Goal: Information Seeking & Learning: Learn about a topic

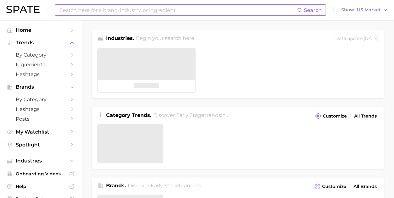
click at [125, 8] on input at bounding box center [178, 10] width 238 height 11
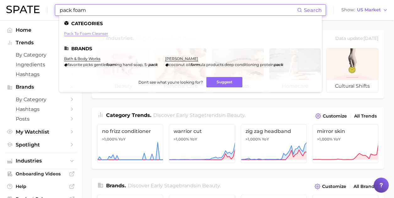
type input "pack foam"
click at [94, 34] on link "pack to foam cleanser" at bounding box center [86, 33] width 44 height 5
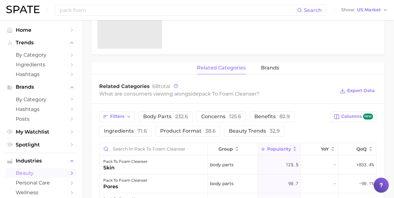
scroll to position [282, 0]
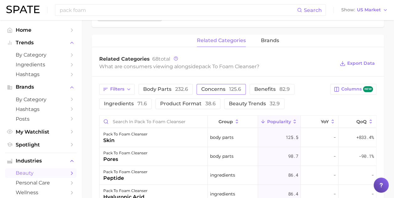
click at [206, 88] on span "concerns 125.6" at bounding box center [221, 89] width 40 height 5
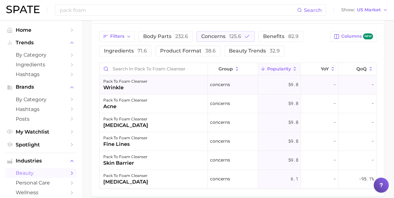
scroll to position [345, 0]
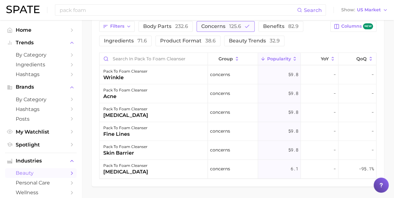
click at [239, 23] on span "125.6" at bounding box center [235, 26] width 12 height 6
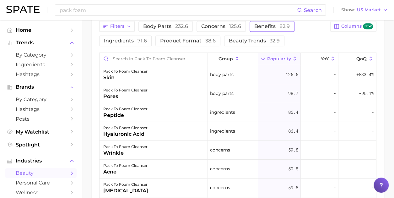
click at [267, 24] on span "benefits 82.9" at bounding box center [271, 26] width 35 height 5
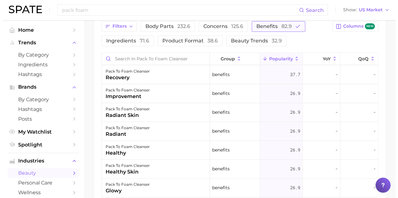
scroll to position [327, 0]
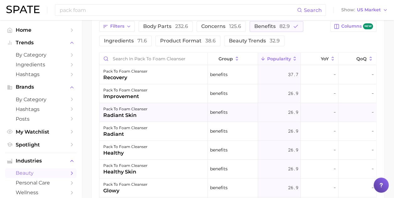
click at [173, 109] on div "pack to foam cleanser radiant skin" at bounding box center [153, 112] width 108 height 19
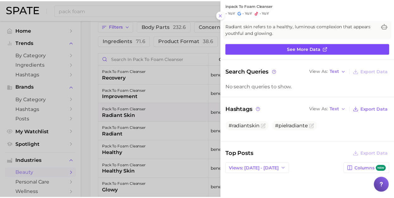
scroll to position [0, 0]
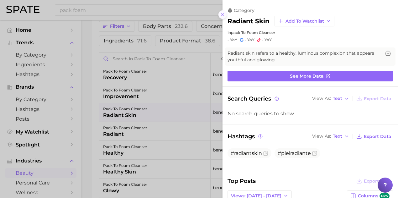
click at [222, 15] on line at bounding box center [222, 14] width 3 height 3
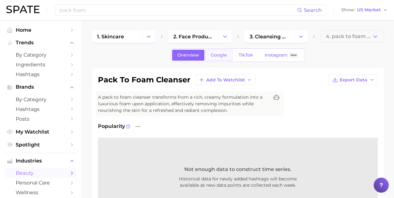
click at [213, 52] on link "Google" at bounding box center [218, 55] width 27 height 11
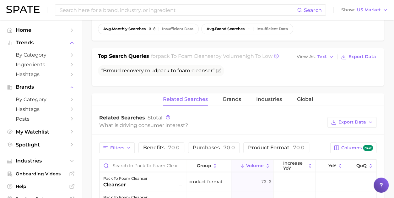
scroll to position [314, 0]
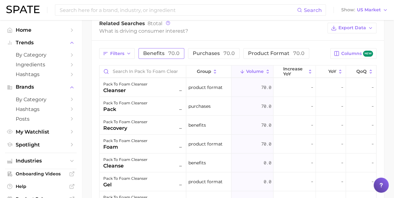
click at [172, 56] on button "benefits 70.0" at bounding box center [161, 53] width 46 height 11
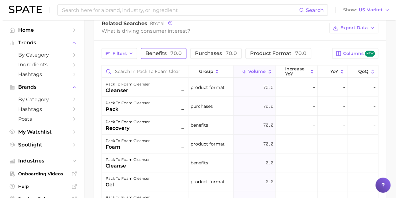
scroll to position [307, 0]
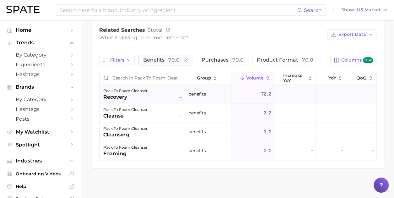
click at [147, 90] on div "pack to foam cleanser recovery –" at bounding box center [143, 94] width 80 height 14
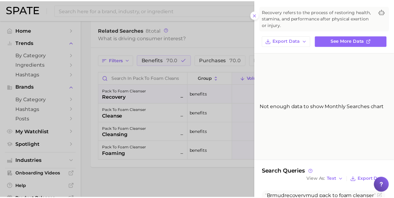
scroll to position [49, 0]
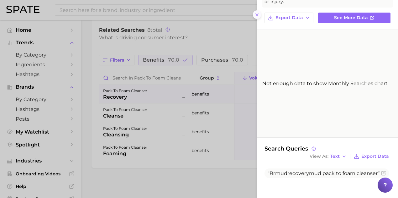
click at [258, 16] on icon at bounding box center [257, 14] width 5 height 5
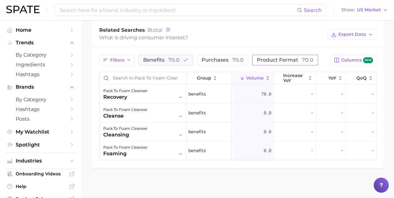
click at [275, 62] on button "product format 70.0" at bounding box center [285, 60] width 66 height 11
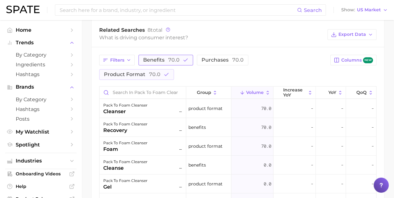
click at [172, 59] on span "70.0" at bounding box center [173, 60] width 11 height 6
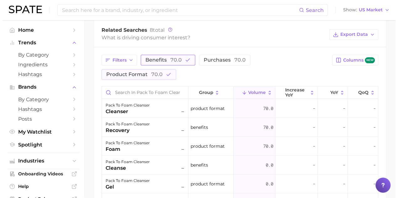
scroll to position [303, 0]
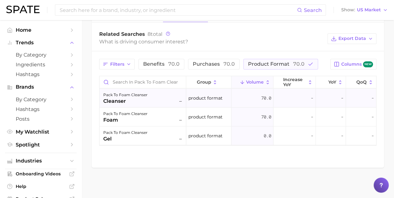
click at [169, 97] on div "pack to foam cleanser cleanser –" at bounding box center [143, 98] width 80 height 14
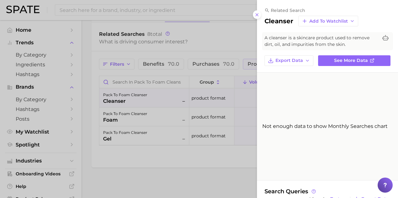
scroll to position [43, 0]
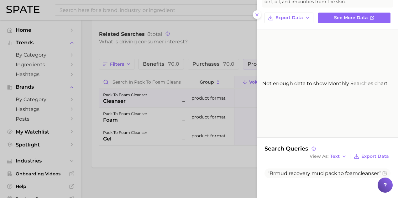
click at [149, 97] on div at bounding box center [199, 99] width 398 height 198
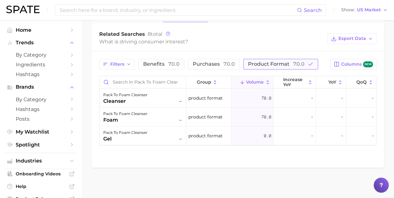
click at [266, 64] on span "product format 70.0" at bounding box center [276, 64] width 56 height 6
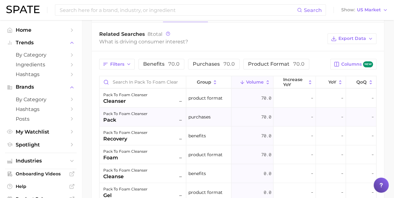
click at [156, 118] on div "pack to foam cleanser pack –" at bounding box center [143, 117] width 80 height 14
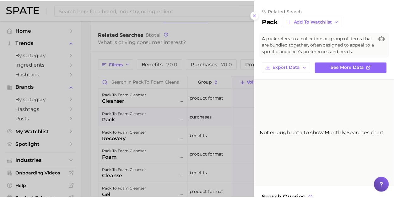
scroll to position [56, 0]
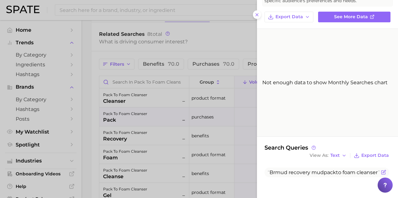
drag, startPoint x: 316, startPoint y: 171, endPoint x: 292, endPoint y: 178, distance: 24.6
click at [296, 175] on span "Brmud recovery mud pack to foam cleanser" at bounding box center [324, 172] width 112 height 6
drag, startPoint x: 287, startPoint y: 178, endPoint x: 271, endPoint y: 175, distance: 16.7
click at [271, 175] on span "Brmud recovery mud pack to foam cleanser" at bounding box center [324, 172] width 112 height 6
copy span "Brmud recovery mud pack to foam cleanse"
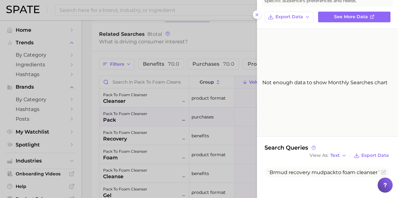
click at [192, 45] on div at bounding box center [199, 99] width 398 height 198
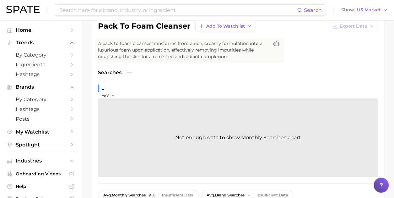
scroll to position [0, 0]
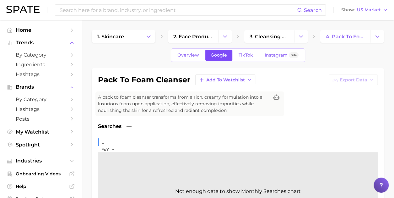
click at [223, 59] on link "Google" at bounding box center [218, 55] width 27 height 11
click at [247, 53] on span "TikTok" at bounding box center [245, 54] width 14 height 5
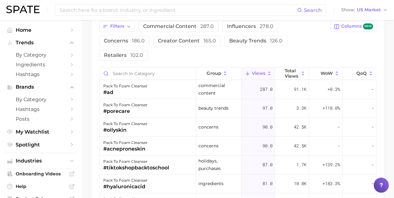
scroll to position [471, 0]
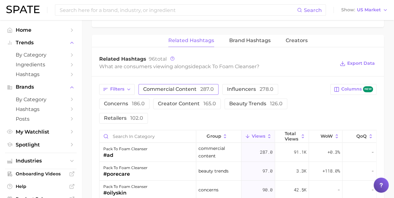
click at [178, 87] on span "commercial content 287.0" at bounding box center [178, 89] width 71 height 5
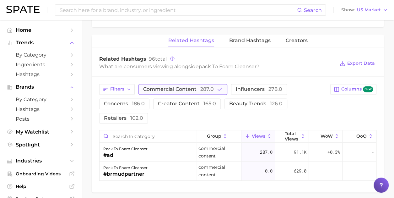
click at [178, 87] on span "commercial content 287.0" at bounding box center [178, 89] width 71 height 5
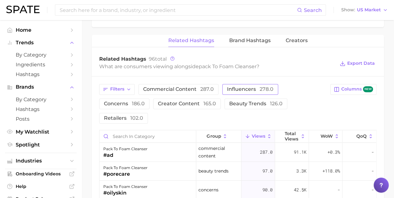
click at [256, 84] on button "influencers 278.0" at bounding box center [250, 89] width 56 height 11
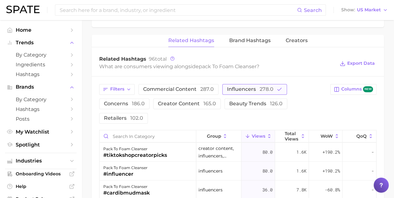
click at [256, 84] on button "influencers 278.0" at bounding box center [254, 89] width 65 height 11
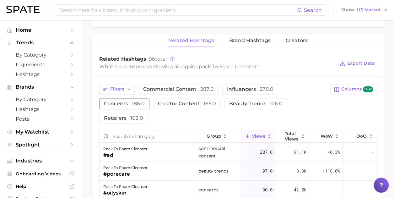
click at [141, 102] on span "186.0" at bounding box center [138, 103] width 13 height 6
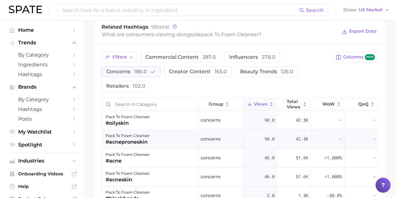
scroll to position [533, 0]
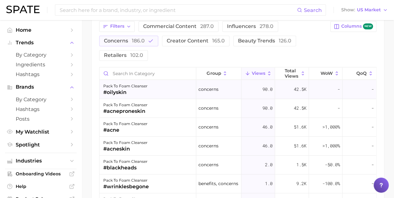
click at [152, 83] on div "pack to foam cleanser #oilyskin" at bounding box center [147, 89] width 97 height 19
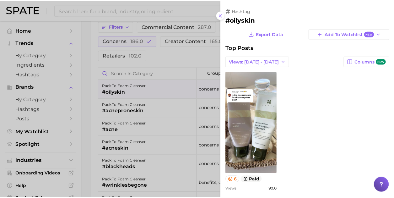
scroll to position [6, 0]
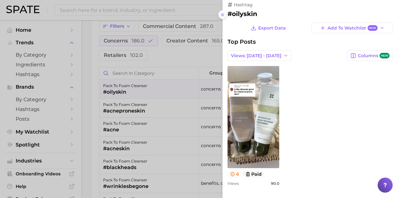
click at [225, 13] on icon at bounding box center [222, 14] width 5 height 5
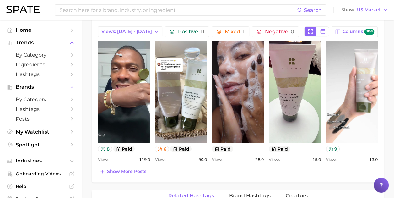
scroll to position [282, 0]
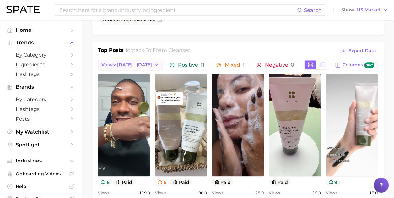
click at [128, 65] on span "Views: [DATE] - [DATE]" at bounding box center [126, 64] width 51 height 5
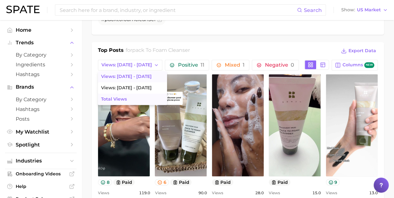
click at [138, 94] on button "Total Views" at bounding box center [132, 98] width 69 height 11
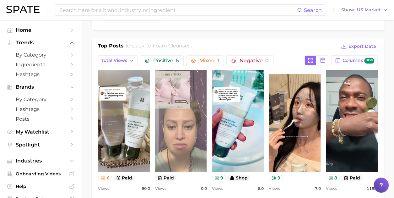
scroll to position [314, 0]
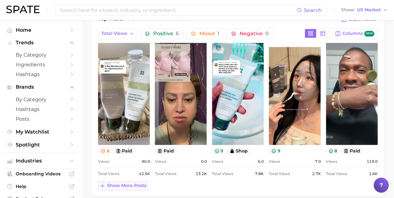
click at [132, 184] on span "Show more posts" at bounding box center [126, 185] width 39 height 5
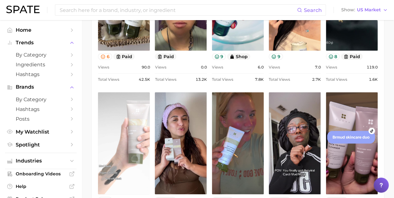
scroll to position [471, 0]
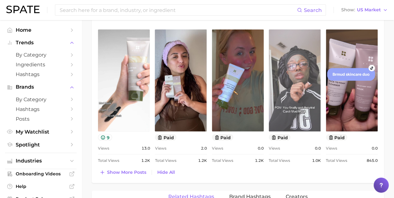
click at [303, 39] on link "view post on TikTok" at bounding box center [295, 80] width 52 height 102
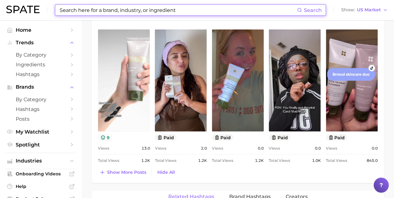
click at [194, 11] on input at bounding box center [178, 10] width 238 height 11
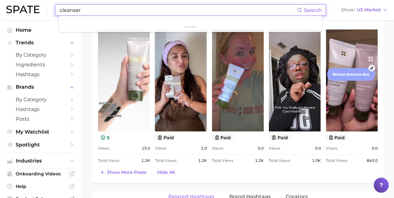
type input "cleanser"
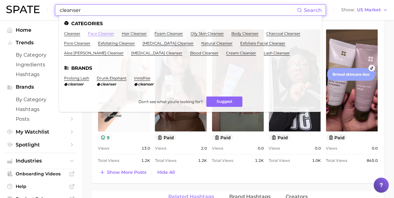
click at [99, 34] on link "face cleanser" at bounding box center [101, 33] width 26 height 5
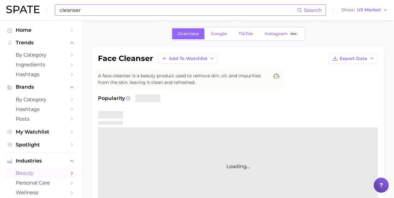
scroll to position [31, 0]
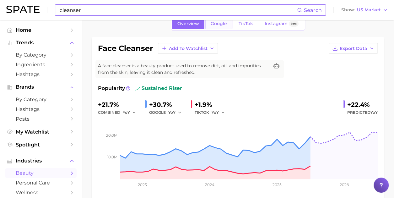
click at [218, 26] on link "Google" at bounding box center [218, 23] width 27 height 11
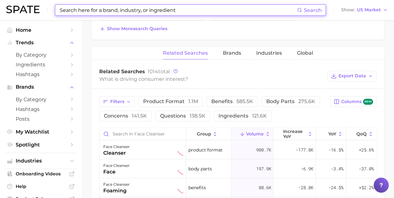
scroll to position [345, 0]
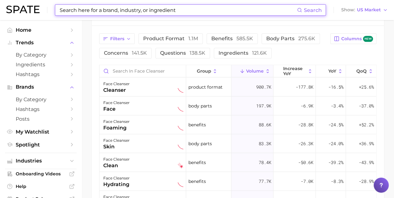
click at [216, 44] on div "Filters product format 1.1m benefits 585.5k body parts 275.6k concerns 141.5k q…" at bounding box center [212, 45] width 227 height 25
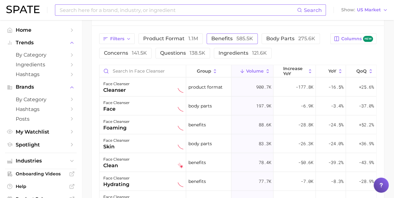
click at [217, 41] on button "benefits 585.5k" at bounding box center [231, 38] width 51 height 11
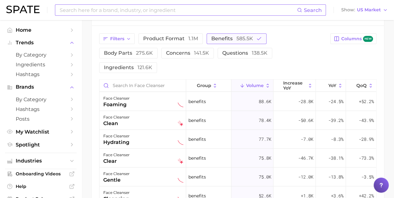
drag, startPoint x: 218, startPoint y: 40, endPoint x: 222, endPoint y: 39, distance: 4.7
click at [218, 40] on button "benefits 585.5k" at bounding box center [236, 38] width 60 height 11
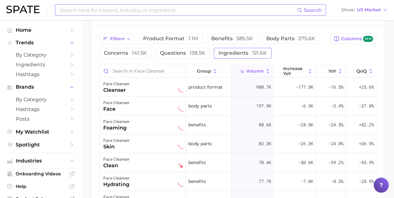
click at [223, 52] on span "ingredients 121.6k" at bounding box center [242, 53] width 48 height 6
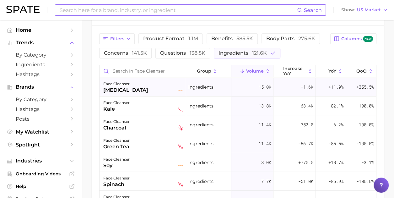
scroll to position [31, 0]
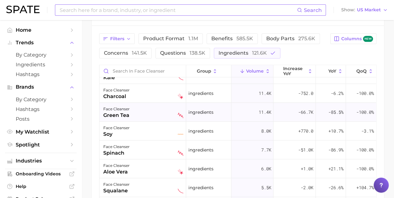
click at [149, 109] on div "face cleanser green tea" at bounding box center [143, 112] width 80 height 14
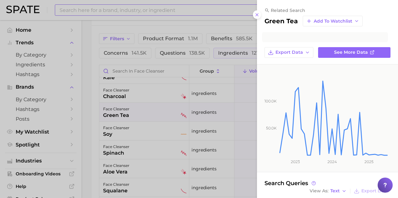
click at [149, 109] on div at bounding box center [199, 99] width 398 height 198
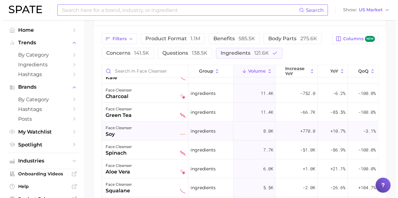
scroll to position [0, 0]
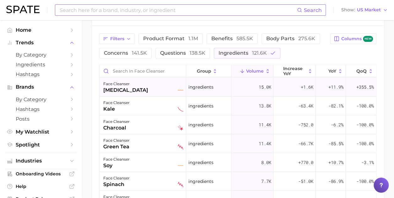
click at [143, 85] on div "face cleanser [MEDICAL_DATA]" at bounding box center [143, 87] width 80 height 14
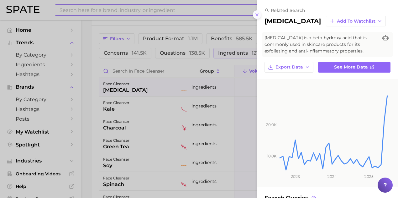
click at [258, 16] on icon at bounding box center [257, 14] width 5 height 5
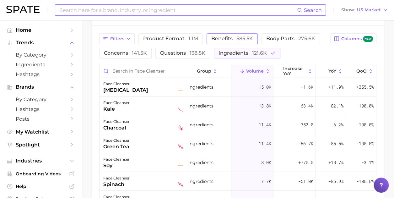
click at [234, 35] on span "benefits 585.5k" at bounding box center [232, 38] width 42 height 6
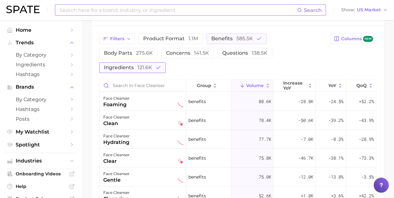
click at [152, 64] on span "ingredients 121.6k" at bounding box center [128, 67] width 48 height 6
click at [134, 94] on div "face cleanser foaming" at bounding box center [143, 101] width 80 height 14
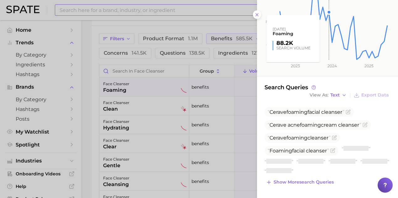
scroll to position [115, 0]
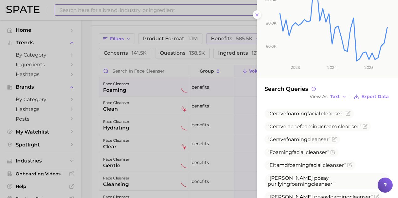
click at [122, 91] on div at bounding box center [199, 99] width 398 height 198
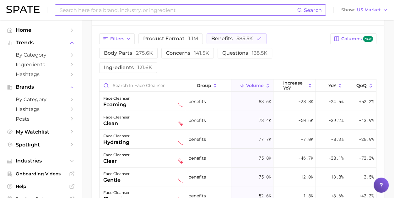
click at [125, 113] on div "face cleanser" at bounding box center [116, 117] width 26 height 8
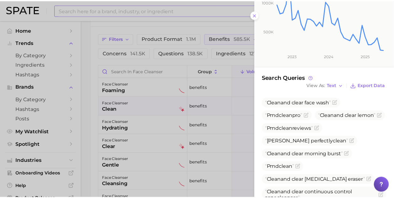
scroll to position [173, 0]
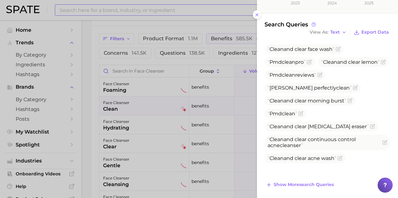
click at [198, 22] on div at bounding box center [199, 99] width 398 height 198
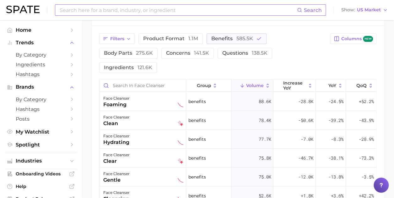
click at [194, 12] on input at bounding box center [178, 10] width 238 height 11
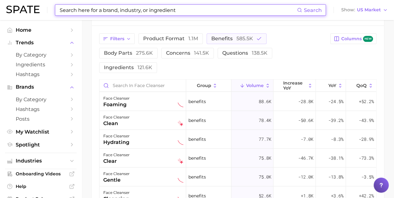
click at [139, 11] on input at bounding box center [178, 10] width 238 height 11
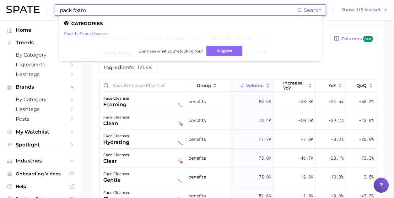
type input "pack foam"
click at [103, 31] on link "pack to foam cleanser" at bounding box center [86, 33] width 44 height 5
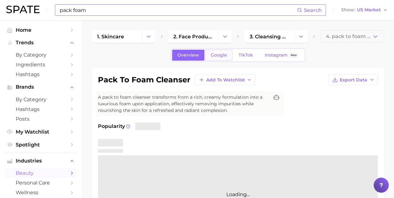
click at [218, 52] on span "Google" at bounding box center [218, 54] width 16 height 5
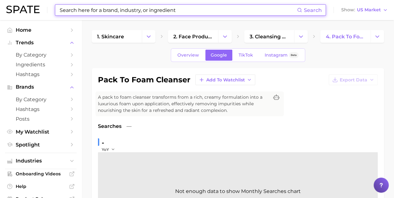
click at [257, 54] on div "Overview Google TikTok Instagram Beta" at bounding box center [238, 54] width 134 height 13
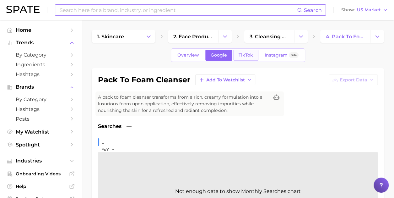
click at [244, 60] on link "TikTok" at bounding box center [245, 55] width 25 height 11
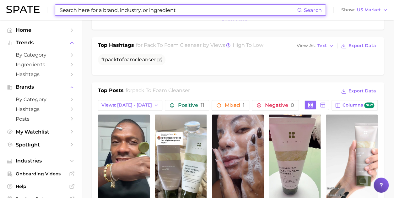
scroll to position [314, 0]
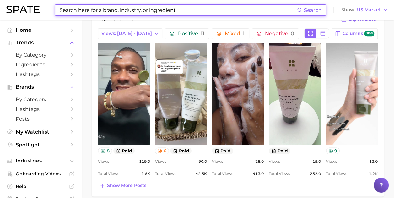
click at [223, 11] on input at bounding box center [178, 10] width 238 height 11
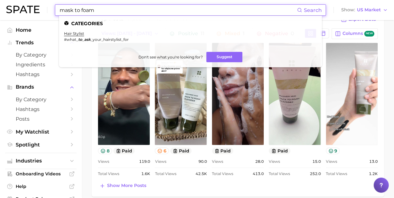
drag, startPoint x: 115, startPoint y: 11, endPoint x: 74, endPoint y: 11, distance: 40.8
click at [74, 11] on input "mask to foam" at bounding box center [178, 10] width 238 height 11
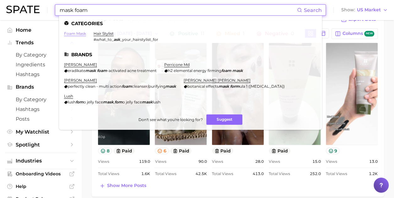
click at [75, 35] on link "foam mask" at bounding box center [75, 33] width 22 height 5
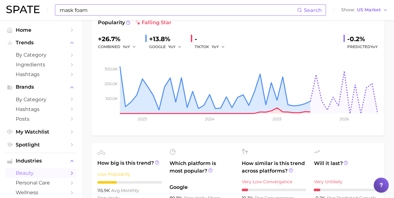
scroll to position [31, 0]
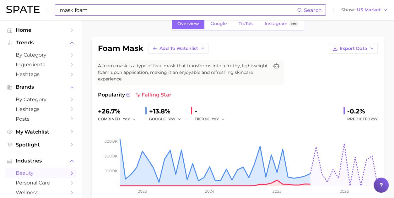
click at [111, 8] on input "mask foam" at bounding box center [178, 10] width 238 height 11
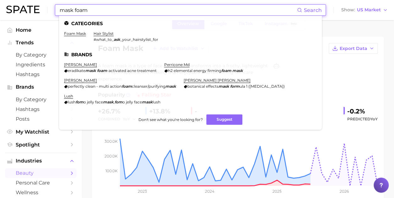
click at [111, 8] on input "mask foam" at bounding box center [178, 10] width 238 height 11
click at [110, 9] on input "mask foam" at bounding box center [178, 10] width 238 height 11
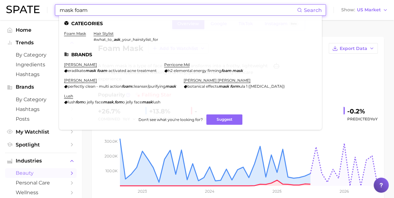
click at [110, 9] on input "mask foam" at bounding box center [178, 10] width 238 height 11
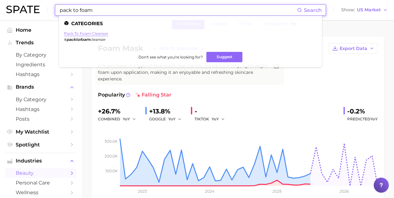
click at [90, 31] on link "pack to foam cleanser" at bounding box center [86, 33] width 44 height 5
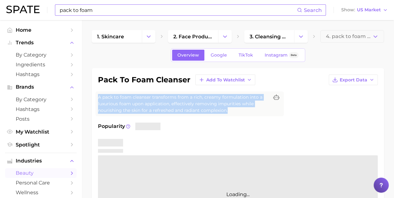
drag, startPoint x: 99, startPoint y: 99, endPoint x: 235, endPoint y: 109, distance: 137.1
click at [235, 109] on span "A pack to foam cleanser transforms from a rich, creamy formulation into a luxur…" at bounding box center [183, 104] width 171 height 20
copy span "A pack to foam cleanser transforms from a rich, creamy formulation into a luxur…"
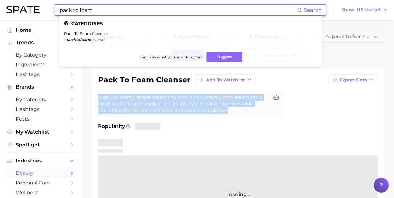
click at [137, 10] on input "pack to foam" at bounding box center [178, 10] width 238 height 11
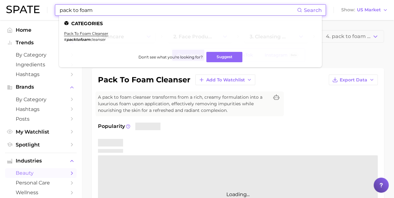
click at [140, 6] on input "pack to foam" at bounding box center [178, 10] width 238 height 11
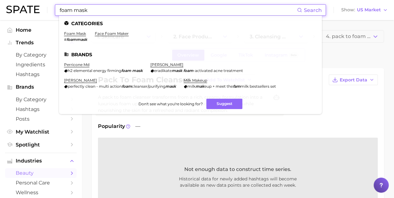
click at [75, 30] on ul "Categories foam mask # foammask face foam maker Brands perricone md h2 elementa…" at bounding box center [190, 65] width 263 height 98
click at [76, 35] on link "foam mask" at bounding box center [75, 33] width 22 height 5
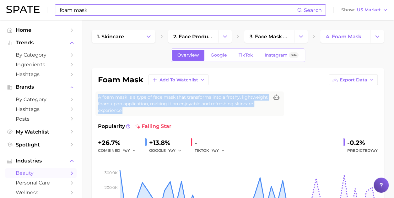
drag, startPoint x: 147, startPoint y: 111, endPoint x: 98, endPoint y: 97, distance: 51.2
click at [98, 97] on span "A foam mask is a type of face mask that transforms into a frothy, lightweight f…" at bounding box center [183, 104] width 171 height 20
copy span "A foam mask is a type of face mask that transforms into a frothy, lightweight f…"
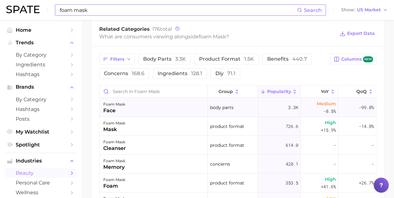
scroll to position [314, 0]
click at [135, 110] on div "foam mask face" at bounding box center [153, 107] width 108 height 19
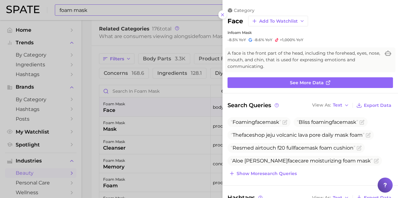
click at [178, 9] on div at bounding box center [199, 99] width 398 height 198
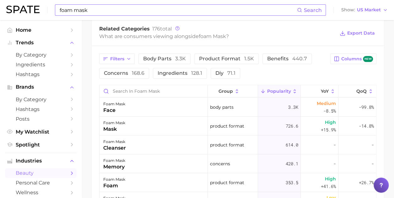
click at [291, 9] on input "foam mask" at bounding box center [178, 10] width 238 height 11
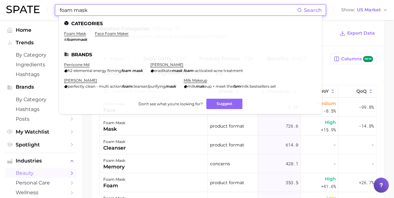
click at [252, 10] on input "foam mask" at bounding box center [178, 10] width 238 height 11
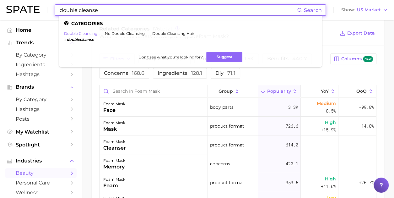
type input "double cleanse"
click at [88, 32] on link "double cleansing" at bounding box center [80, 33] width 33 height 5
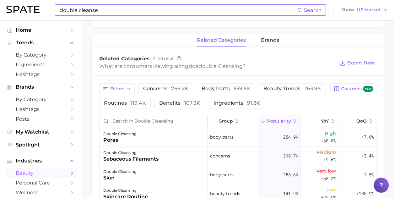
scroll to position [314, 0]
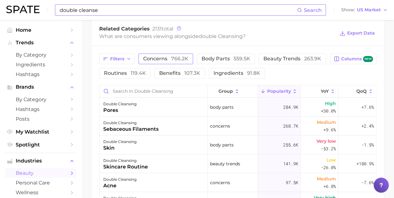
click at [162, 63] on button "concerns 766.2k" at bounding box center [165, 58] width 55 height 11
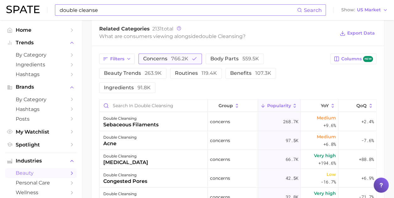
click at [162, 62] on button "concerns 766.2k" at bounding box center [169, 58] width 63 height 11
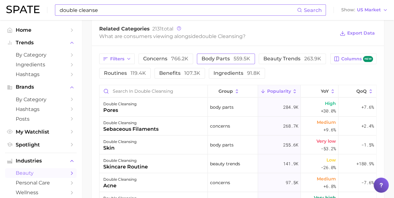
click at [212, 58] on span "body parts 559.5k" at bounding box center [225, 58] width 49 height 5
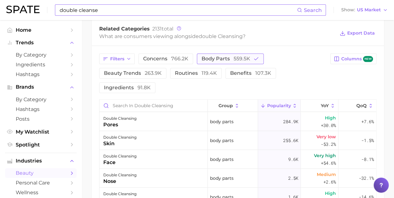
click at [212, 57] on span "body parts 559.5k" at bounding box center [225, 58] width 49 height 5
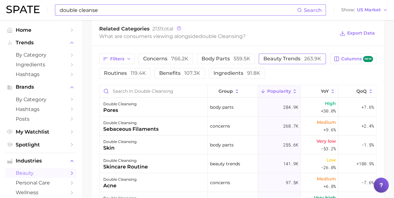
click at [284, 61] on span "beauty trends 263.9k" at bounding box center [292, 58] width 58 height 5
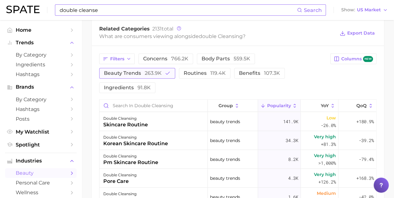
click at [145, 75] on span "263.9k" at bounding box center [153, 73] width 17 height 6
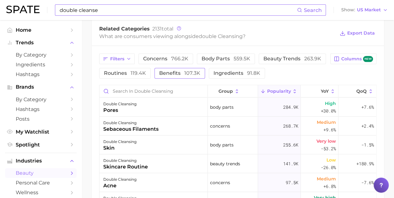
click at [175, 76] on span "benefits 107.3k" at bounding box center [179, 73] width 41 height 5
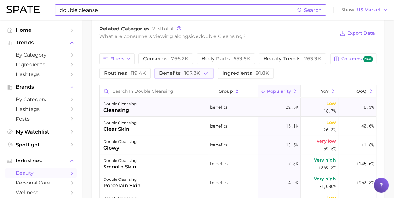
click at [172, 99] on div "double cleansing cleansing" at bounding box center [153, 107] width 108 height 19
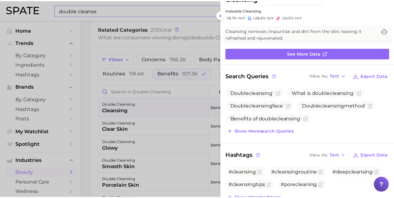
scroll to position [0, 0]
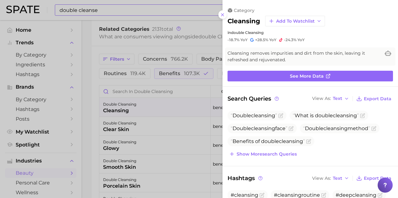
click at [224, 17] on button at bounding box center [223, 14] width 8 height 8
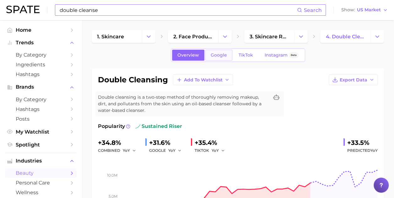
click at [219, 52] on link "Google" at bounding box center [218, 55] width 27 height 11
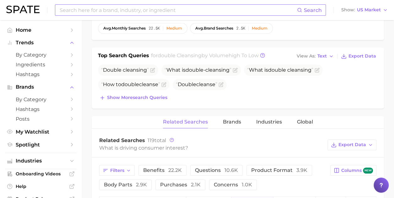
scroll to position [220, 0]
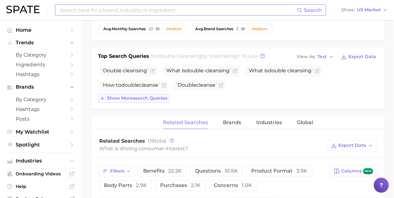
click at [126, 96] on span "Show more search queries" at bounding box center [137, 97] width 60 height 5
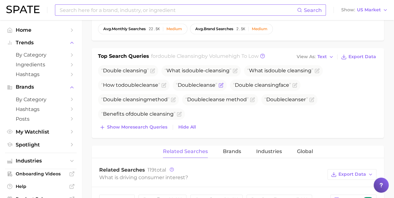
click at [196, 84] on span "Double" at bounding box center [187, 85] width 19 height 6
click at [136, 82] on span "double" at bounding box center [130, 85] width 18 height 6
click at [130, 73] on span "Double cleansing" at bounding box center [125, 71] width 48 height 8
click at [130, 69] on span "cleansing" at bounding box center [135, 70] width 24 height 6
click at [191, 67] on span "double" at bounding box center [194, 70] width 18 height 6
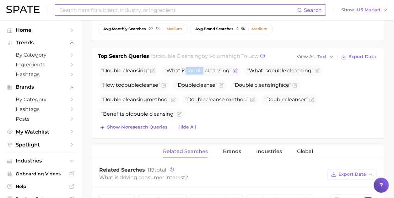
click at [191, 67] on span "double" at bounding box center [194, 70] width 18 height 6
click at [237, 69] on icon "Flag as miscategorized or irrelevant" at bounding box center [235, 69] width 3 height 3
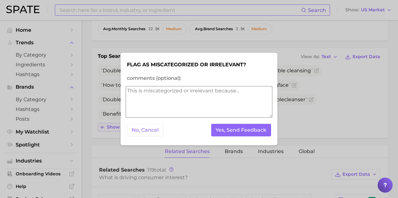
click at [145, 130] on button "No, Cancel" at bounding box center [145, 130] width 36 height 13
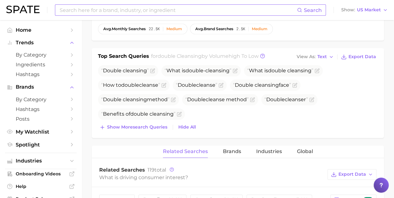
click at [354, 79] on ul "Double cleansing What is double - cleansing What is double cleansing How to dou…" at bounding box center [238, 92] width 280 height 55
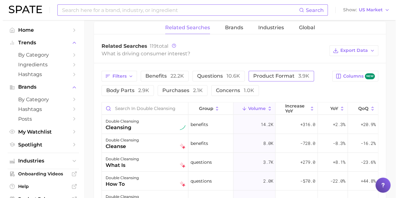
scroll to position [376, 0]
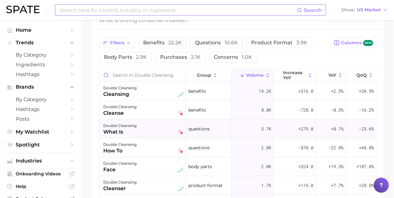
click at [142, 127] on div "double cleansing what is" at bounding box center [143, 129] width 80 height 14
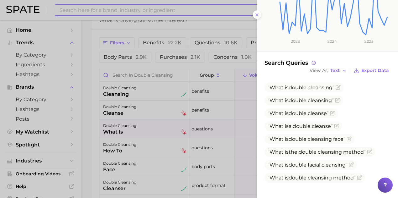
scroll to position [141, 0]
click at [140, 140] on div at bounding box center [199, 99] width 398 height 198
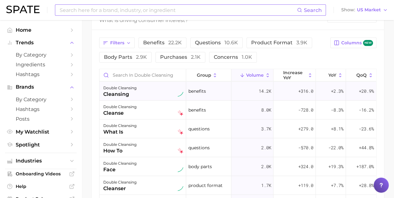
click at [135, 89] on div "double cleansing" at bounding box center [119, 88] width 33 height 8
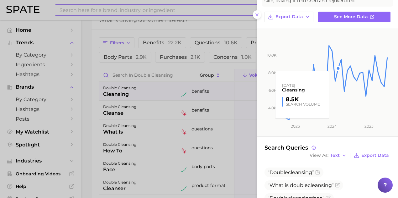
scroll to position [162, 0]
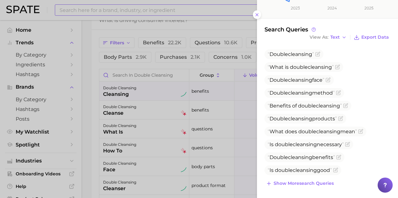
click at [195, 32] on div at bounding box center [199, 99] width 398 height 198
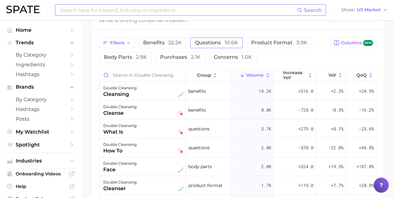
click at [213, 40] on span "questions 10.6k" at bounding box center [216, 43] width 43 height 6
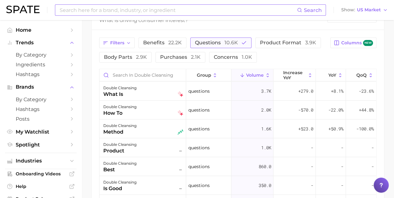
click at [213, 40] on span "questions 10.6k" at bounding box center [216, 43] width 43 height 6
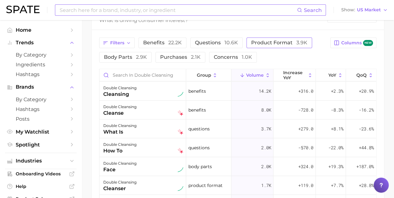
click at [274, 40] on span "product format 3.9k" at bounding box center [279, 43] width 56 height 6
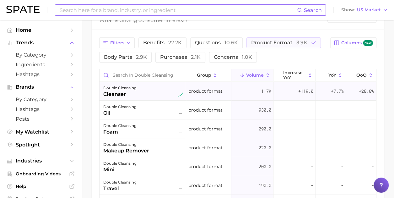
click at [147, 93] on div "double cleansing cleanser" at bounding box center [143, 91] width 80 height 14
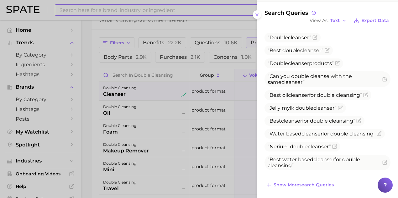
scroll to position [180, 0]
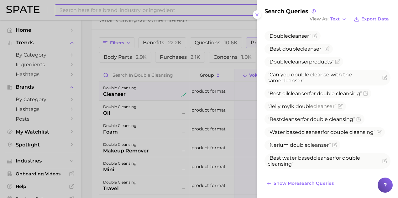
click at [149, 113] on div at bounding box center [199, 99] width 398 height 198
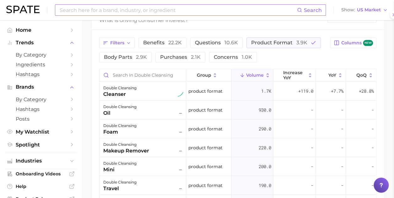
click at [143, 109] on div "double cleansing oil –" at bounding box center [143, 110] width 80 height 14
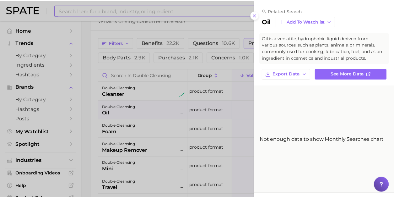
scroll to position [145, 0]
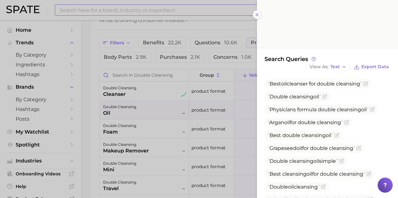
click at [259, 14] on icon at bounding box center [257, 14] width 5 height 5
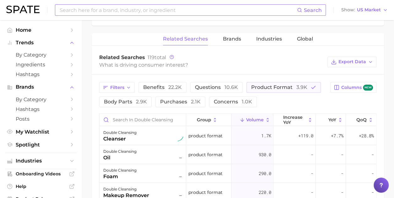
scroll to position [376, 0]
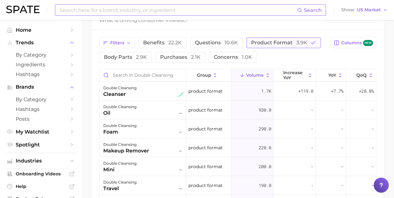
click at [283, 41] on span "product format 3.9k" at bounding box center [279, 43] width 56 height 6
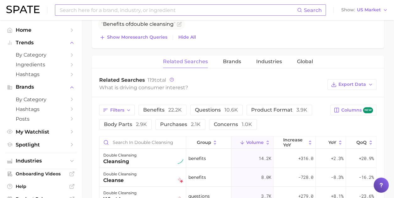
scroll to position [345, 0]
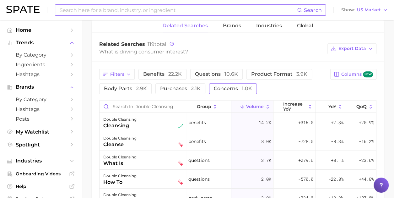
click at [227, 87] on span "concerns 1.0k" at bounding box center [233, 88] width 38 height 6
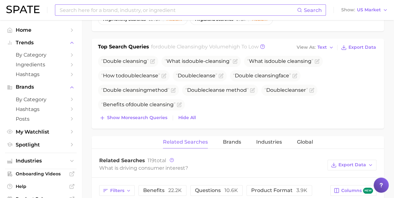
scroll to position [220, 0]
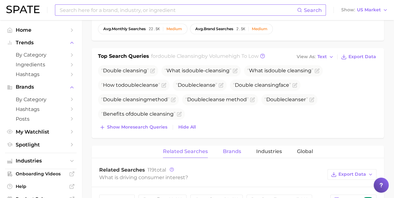
drag, startPoint x: 228, startPoint y: 150, endPoint x: 229, endPoint y: 137, distance: 12.9
click at [228, 150] on span "Brands" at bounding box center [232, 151] width 18 height 6
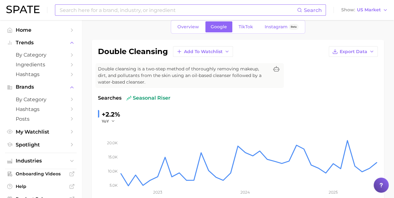
scroll to position [0, 0]
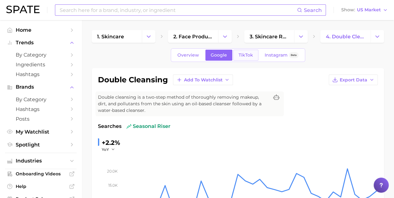
click at [248, 54] on span "TikTok" at bounding box center [245, 54] width 14 height 5
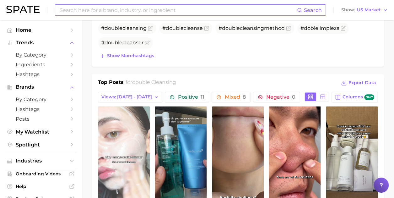
scroll to position [282, 0]
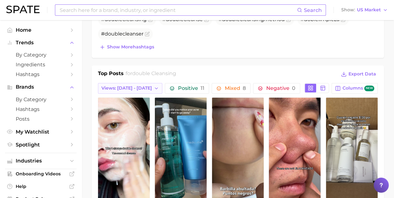
click at [134, 86] on span "Views: [DATE] - [DATE]" at bounding box center [126, 87] width 51 height 5
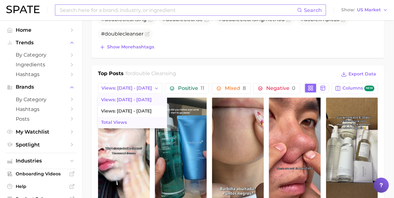
click at [128, 119] on button "Total Views" at bounding box center [132, 122] width 69 height 11
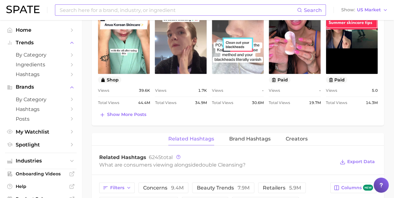
scroll to position [502, 0]
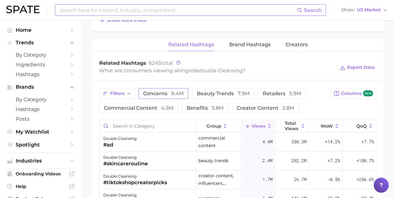
click at [178, 93] on span "9.4m" at bounding box center [177, 93] width 13 height 6
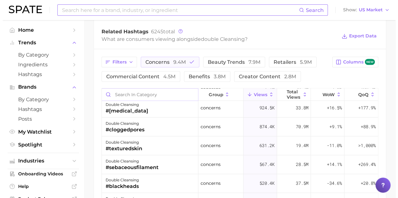
scroll to position [31, 0]
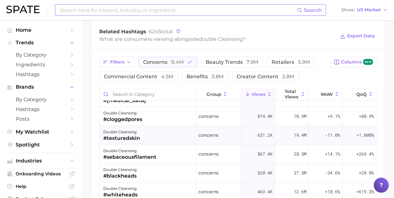
click at [167, 131] on div "double cleansing #texturedskin" at bounding box center [147, 135] width 97 height 19
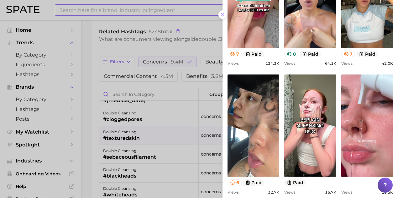
scroll to position [0, 0]
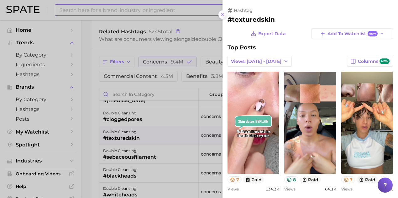
click at [225, 16] on icon at bounding box center [222, 14] width 5 height 5
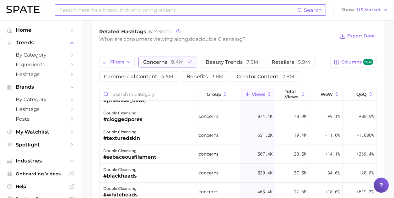
click at [171, 64] on button "concerns 9.4m" at bounding box center [167, 61] width 59 height 11
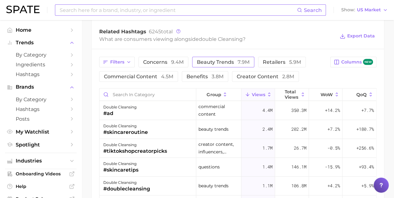
click at [206, 61] on span "beauty trends 7.9m" at bounding box center [223, 61] width 53 height 5
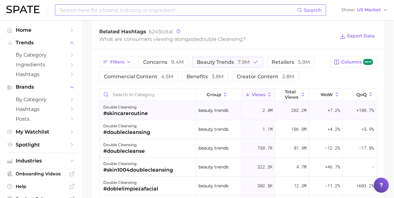
click at [151, 113] on div "double cleansing #skincareroutine" at bounding box center [147, 110] width 97 height 19
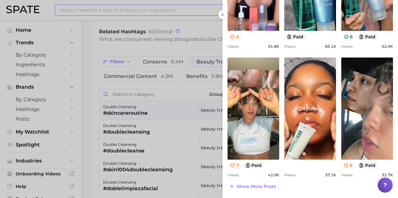
click at [190, 108] on div at bounding box center [199, 99] width 398 height 198
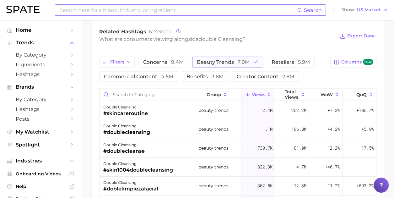
click at [252, 56] on button "beauty trends 7.9m" at bounding box center [227, 61] width 71 height 11
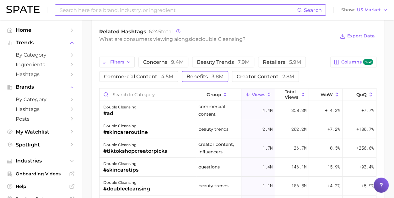
click at [199, 74] on span "benefits 3.8m" at bounding box center [204, 76] width 37 height 5
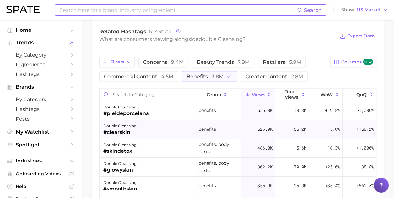
click at [125, 129] on div "#clearskin" at bounding box center [119, 132] width 33 height 8
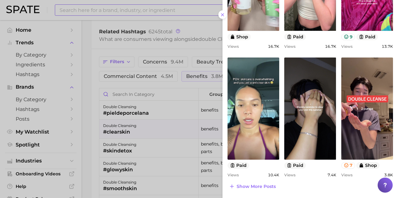
drag, startPoint x: 135, startPoint y: 119, endPoint x: 121, endPoint y: 146, distance: 30.6
click at [135, 119] on div at bounding box center [199, 99] width 398 height 198
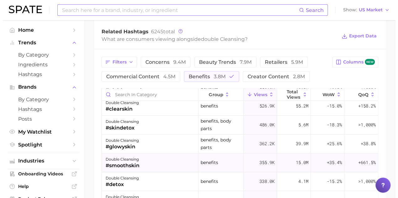
scroll to position [31, 0]
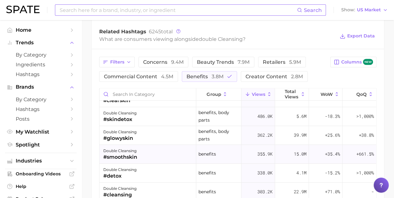
click at [141, 152] on div "double cleansing #smoothskin" at bounding box center [147, 154] width 97 height 19
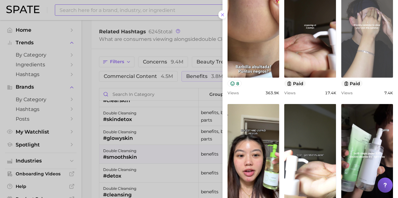
scroll to position [0, 0]
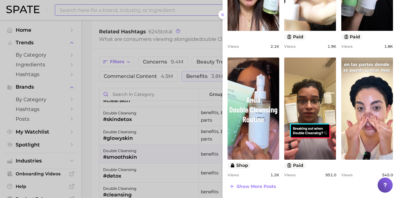
click at [198, 128] on div at bounding box center [199, 99] width 398 height 198
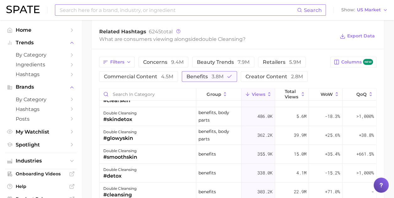
click at [216, 76] on span "3.8m" at bounding box center [217, 76] width 12 height 6
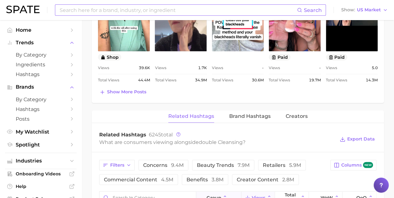
scroll to position [408, 0]
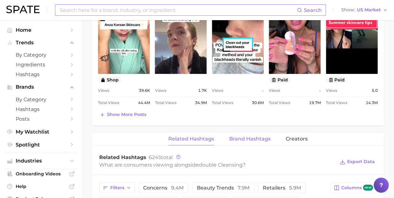
click at [236, 139] on span "Brand Hashtags" at bounding box center [249, 139] width 41 height 6
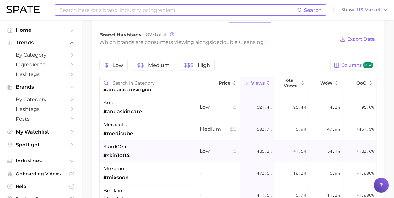
scroll to position [0, 0]
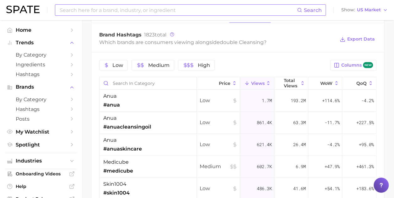
click at [113, 14] on input at bounding box center [178, 10] width 238 height 11
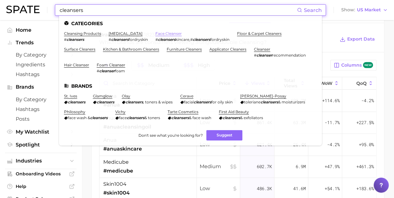
type input "cleansers"
click at [159, 33] on link "face cleanser" at bounding box center [168, 33] width 26 height 5
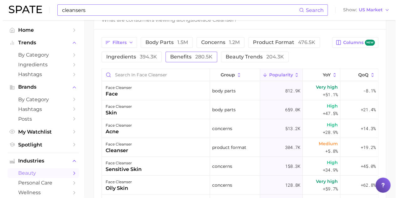
scroll to position [314, 0]
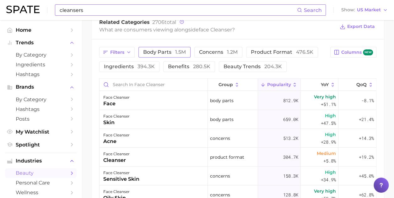
click at [173, 52] on span "body parts 1.5m" at bounding box center [164, 52] width 43 height 5
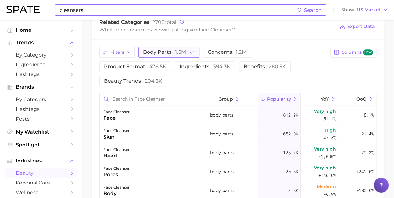
click at [173, 52] on span "body parts 1.5m" at bounding box center [164, 52] width 43 height 5
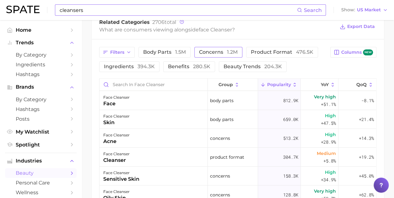
click at [234, 51] on span "1.2m" at bounding box center [232, 52] width 11 height 6
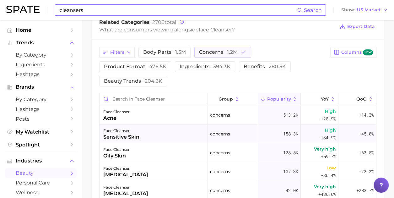
click at [148, 124] on div "face cleanser [MEDICAL_DATA]" at bounding box center [153, 133] width 108 height 19
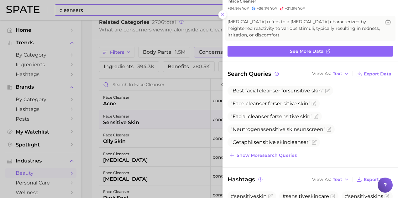
scroll to position [0, 0]
click at [139, 143] on div at bounding box center [199, 99] width 398 height 198
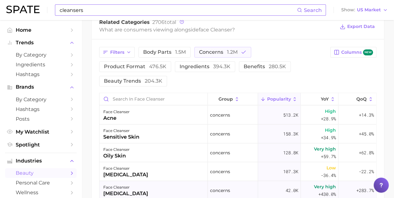
click at [139, 183] on div "face cleanser" at bounding box center [125, 187] width 45 height 8
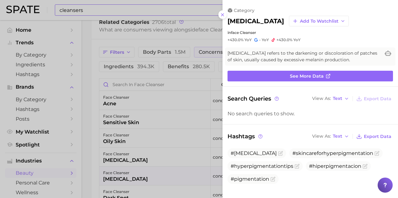
click at [94, 108] on div at bounding box center [199, 99] width 398 height 198
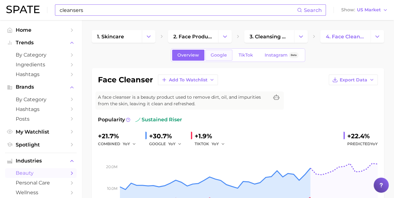
click at [210, 57] on span "Google" at bounding box center [218, 54] width 16 height 5
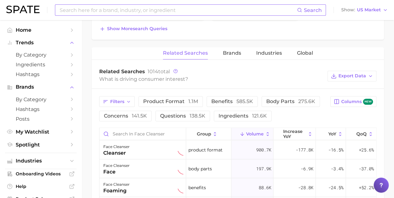
scroll to position [314, 0]
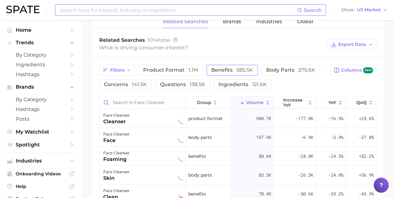
click at [238, 71] on span "585.5k" at bounding box center [244, 70] width 17 height 6
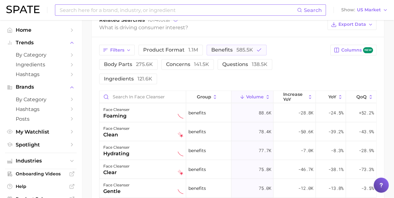
scroll to position [282, 0]
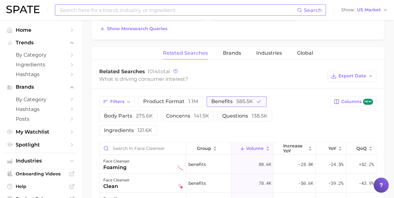
click at [253, 100] on button "benefits 585.5k" at bounding box center [236, 101] width 60 height 11
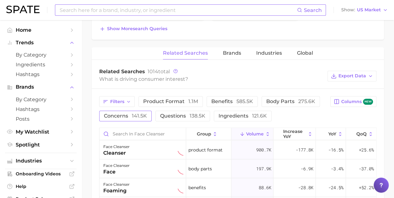
click at [139, 115] on span "141.5k" at bounding box center [139, 116] width 15 height 6
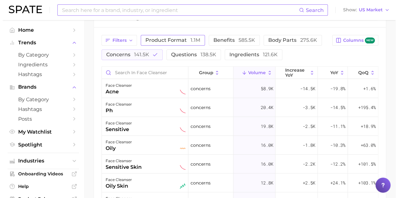
scroll to position [345, 0]
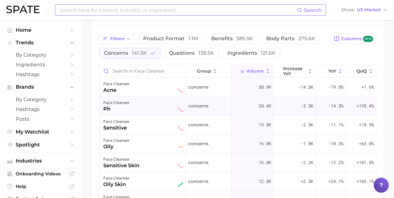
click at [118, 96] on div "face cleanser ph" at bounding box center [142, 105] width 87 height 19
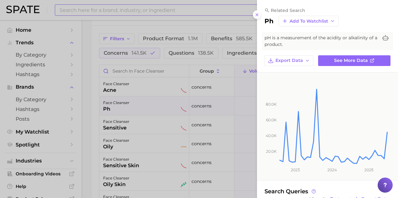
click at [118, 89] on div at bounding box center [199, 99] width 398 height 198
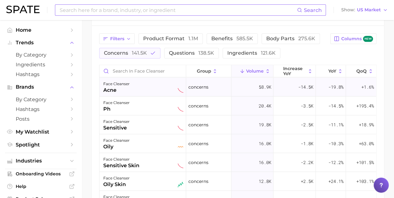
click at [119, 85] on div "face cleanser" at bounding box center [116, 84] width 26 height 8
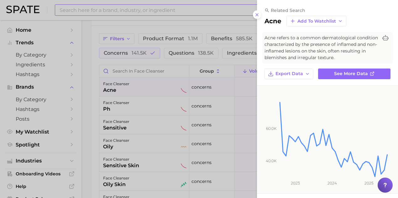
scroll to position [148, 0]
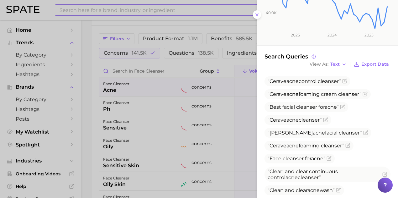
click at [135, 111] on div at bounding box center [199, 99] width 398 height 198
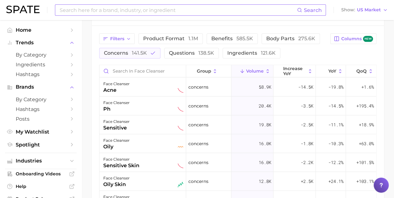
click at [120, 111] on div "ph" at bounding box center [116, 109] width 26 height 8
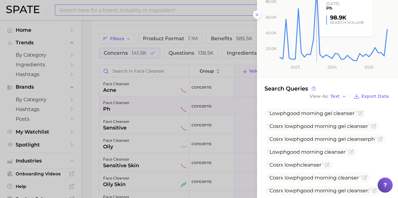
scroll to position [157, 0]
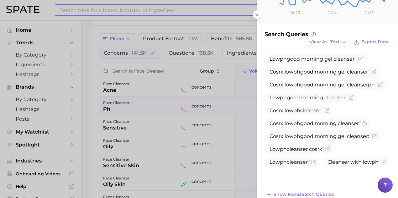
click at [121, 119] on div at bounding box center [199, 99] width 398 height 198
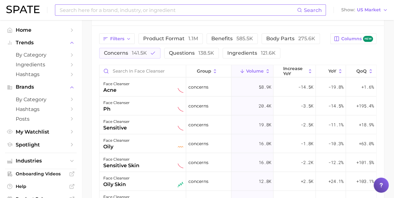
click at [126, 121] on div "face cleanser" at bounding box center [116, 122] width 26 height 8
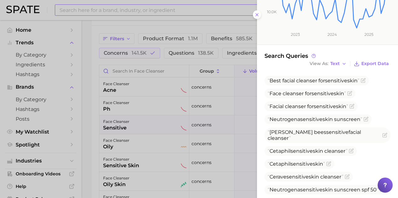
scroll to position [164, 0]
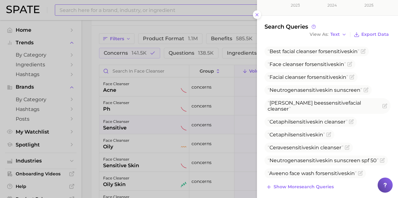
click at [121, 136] on div at bounding box center [199, 99] width 398 height 198
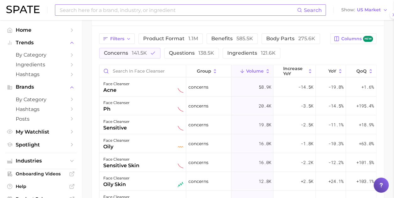
click at [133, 146] on div "face cleanser oily" at bounding box center [143, 143] width 80 height 14
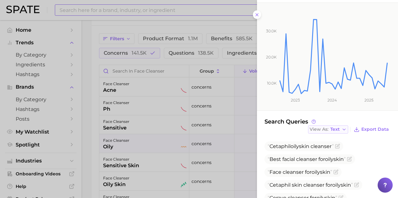
scroll to position [139, 0]
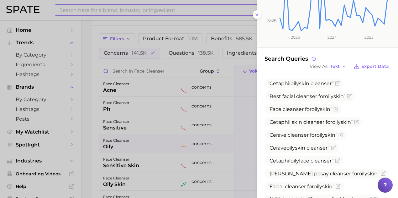
click at [140, 158] on div at bounding box center [199, 99] width 398 height 198
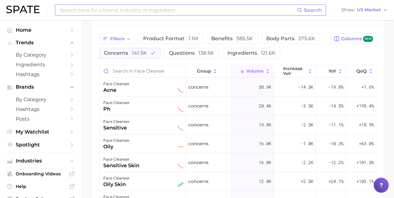
click at [142, 165] on div "face cleanser [MEDICAL_DATA]" at bounding box center [143, 162] width 80 height 14
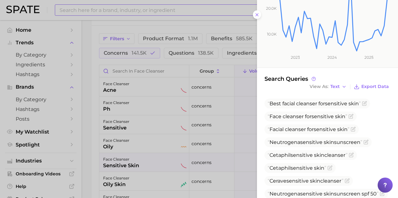
scroll to position [181, 0]
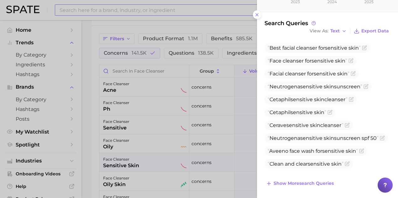
click at [127, 165] on div at bounding box center [199, 99] width 398 height 198
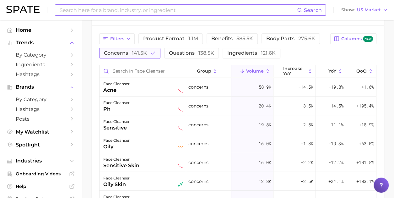
click at [135, 52] on span "141.5k" at bounding box center [139, 53] width 15 height 6
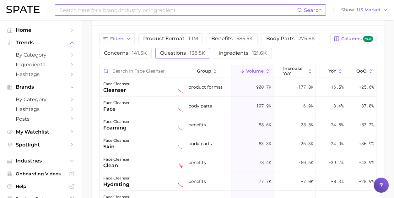
click at [170, 54] on span "questions 138.5k" at bounding box center [182, 53] width 45 height 6
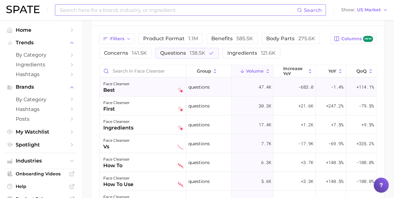
click at [144, 89] on div "face cleanser best" at bounding box center [143, 87] width 80 height 14
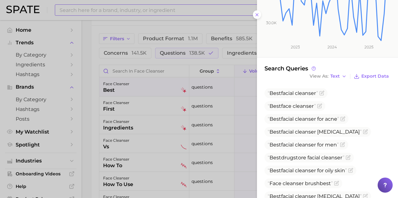
scroll to position [127, 0]
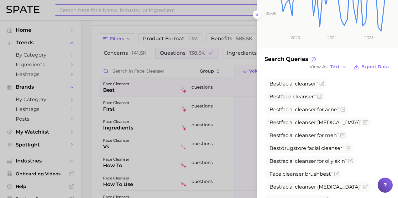
click at [112, 123] on div at bounding box center [199, 99] width 398 height 198
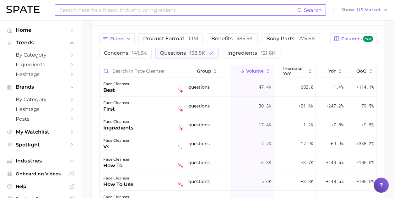
click at [114, 124] on div "ingredients" at bounding box center [118, 128] width 30 height 8
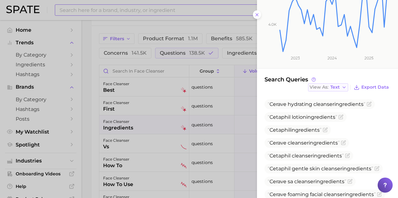
scroll to position [174, 0]
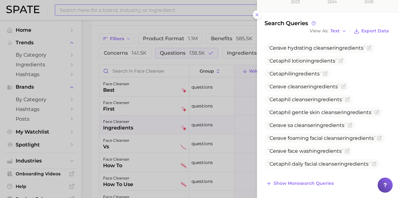
click at [147, 139] on div at bounding box center [199, 99] width 398 height 198
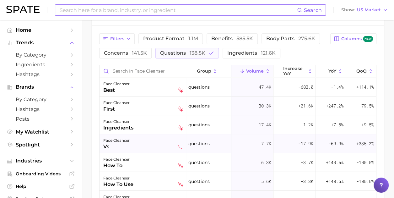
click at [137, 144] on div "face cleanser vs" at bounding box center [143, 143] width 80 height 14
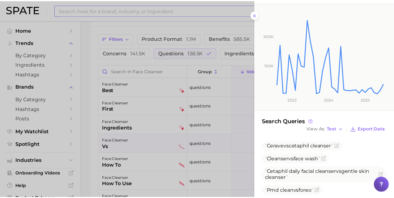
scroll to position [146, 0]
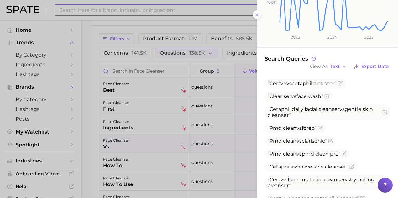
click at [176, 138] on div at bounding box center [199, 99] width 398 height 198
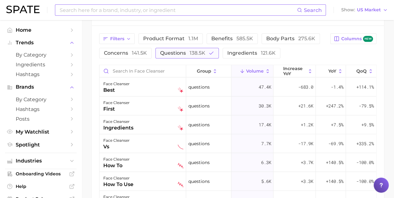
click at [205, 55] on button "questions 138.5k" at bounding box center [186, 53] width 63 height 11
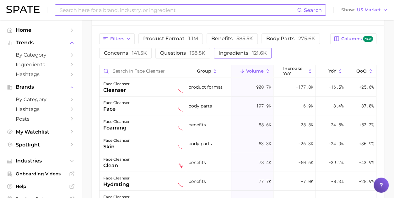
click at [253, 55] on button "ingredients 121.6k" at bounding box center [243, 53] width 58 height 11
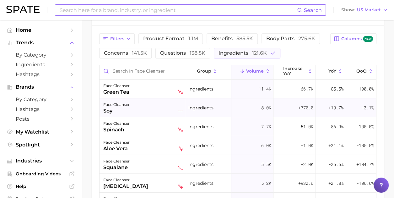
scroll to position [94, 0]
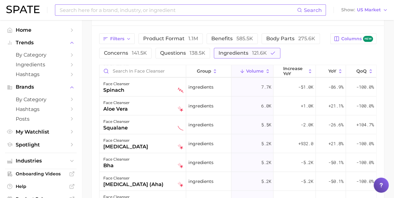
click at [263, 55] on span "121.6k" at bounding box center [259, 53] width 15 height 6
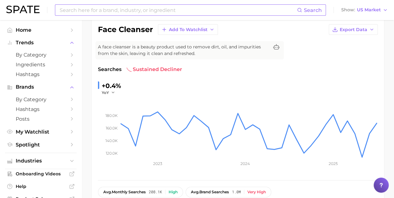
scroll to position [0, 0]
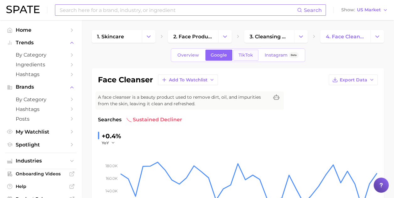
click at [237, 56] on link "TikTok" at bounding box center [245, 55] width 25 height 11
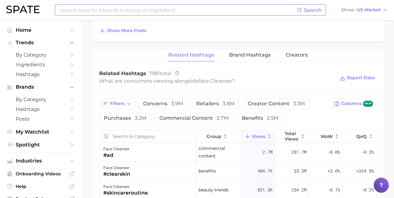
scroll to position [533, 0]
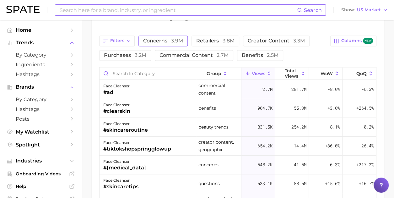
click at [168, 39] on span "concerns 3.9m" at bounding box center [163, 40] width 40 height 5
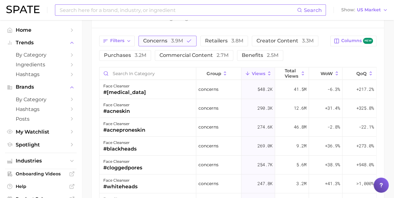
click at [168, 39] on span "concerns 3.9m" at bounding box center [163, 40] width 40 height 5
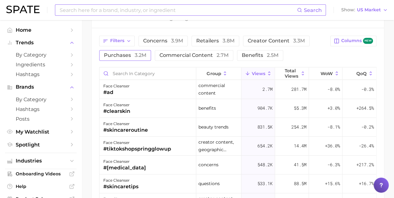
click at [137, 54] on span "3.2m" at bounding box center [141, 55] width 12 height 6
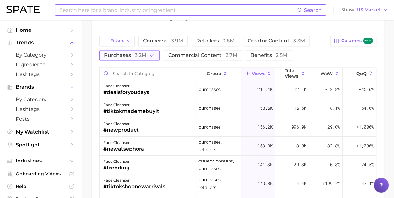
click at [139, 54] on span "3.2m" at bounding box center [141, 55] width 12 height 6
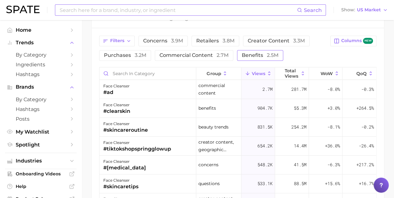
click at [254, 53] on span "benefits 2.5m" at bounding box center [260, 55] width 37 height 5
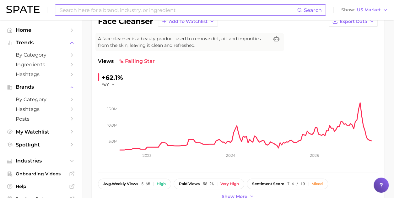
scroll to position [0, 0]
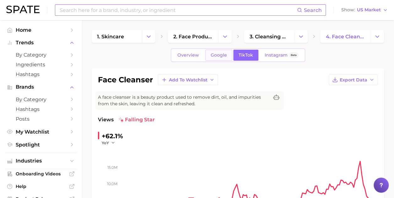
click at [218, 53] on span "Google" at bounding box center [218, 54] width 16 height 5
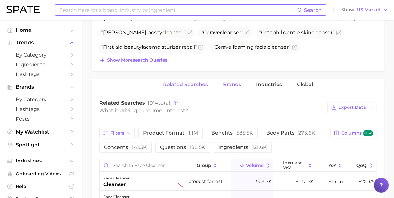
click at [239, 88] on button "Brands" at bounding box center [232, 84] width 18 height 12
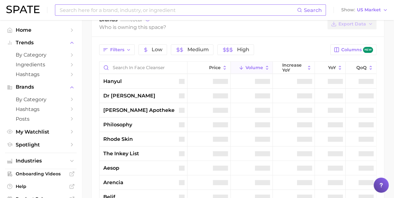
scroll to position [345, 0]
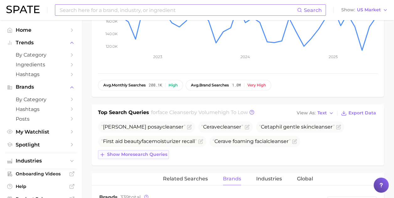
click at [149, 156] on button "Show more search queries" at bounding box center [133, 154] width 71 height 9
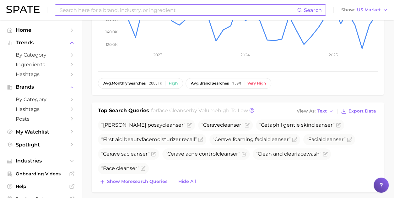
scroll to position [220, 0]
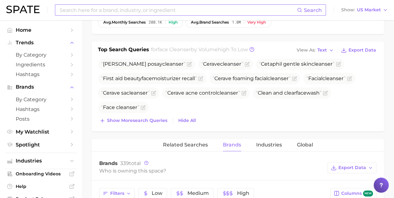
click at [93, 12] on input at bounding box center [178, 10] width 238 height 11
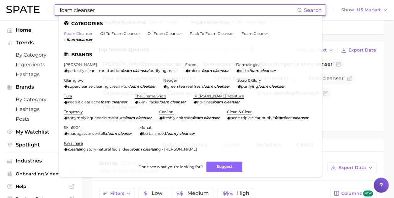
type input "foam cleanser"
click at [87, 34] on link "foam cleanser" at bounding box center [78, 33] width 29 height 5
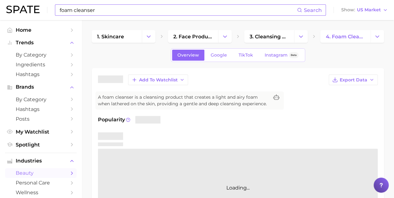
click at [99, 15] on input "foam cleanser" at bounding box center [178, 10] width 238 height 11
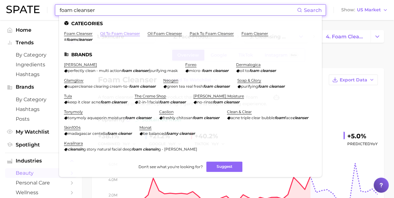
click at [125, 33] on link "oil to foam cleanser" at bounding box center [120, 33] width 40 height 5
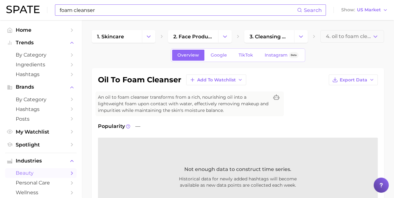
click at [120, 13] on input "foam cleanser" at bounding box center [178, 10] width 238 height 11
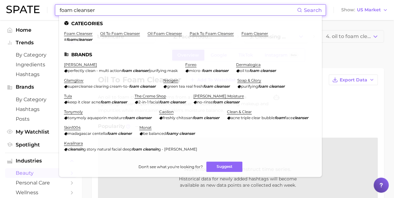
click at [164, 31] on ul "Categories foam cleanser # foamcleanser oil to foam cleanser oil foam cleanser …" at bounding box center [190, 96] width 263 height 161
click at [160, 34] on link "oil foam cleanser" at bounding box center [164, 33] width 35 height 5
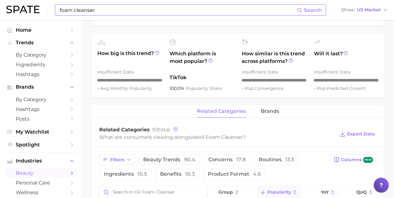
scroll to position [282, 0]
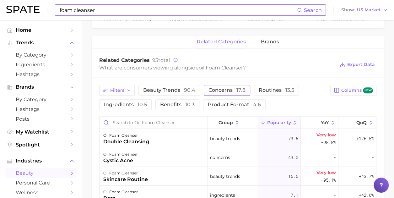
click at [208, 88] on span "concerns 17.8" at bounding box center [226, 90] width 37 height 5
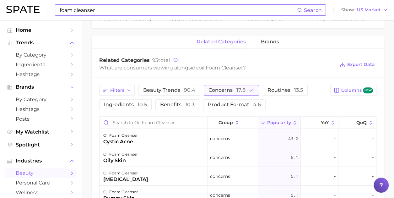
click at [208, 88] on span "concerns 17.8" at bounding box center [226, 90] width 37 height 5
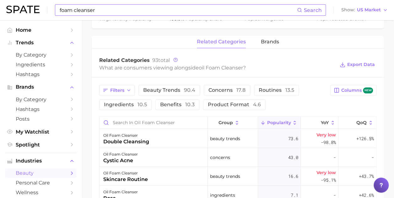
click at [124, 12] on input "foam cleanser" at bounding box center [178, 10] width 238 height 11
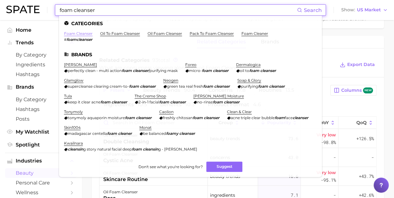
click at [71, 34] on link "foam cleanser" at bounding box center [78, 33] width 29 height 5
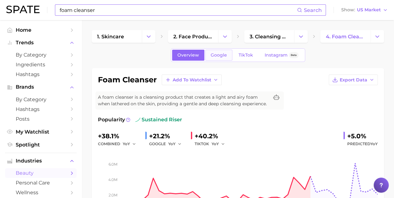
click at [218, 60] on link "Google" at bounding box center [218, 55] width 27 height 11
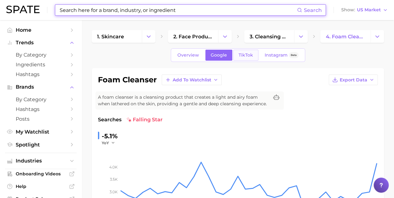
click at [239, 56] on span "TikTok" at bounding box center [245, 54] width 14 height 5
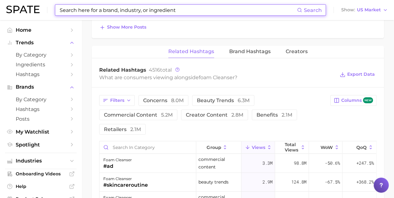
scroll to position [533, 0]
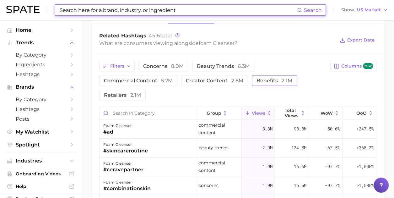
click at [262, 78] on span "benefits 2.1m" at bounding box center [274, 80] width 36 height 5
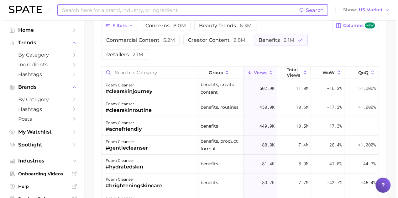
scroll to position [596, 0]
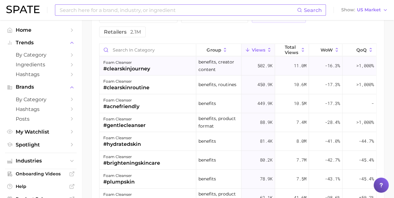
click at [163, 61] on div "foam cleanser #clearskinjourney" at bounding box center [147, 65] width 97 height 19
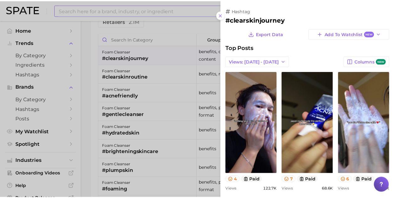
scroll to position [0, 0]
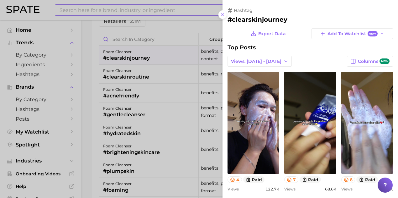
click at [166, 32] on div at bounding box center [199, 99] width 398 height 198
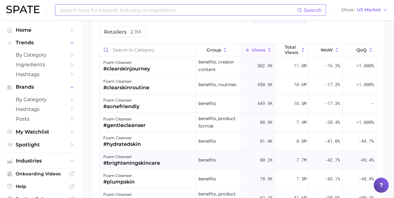
scroll to position [502, 0]
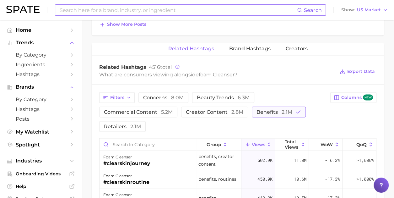
click at [270, 109] on span "benefits 2.1m" at bounding box center [274, 111] width 36 height 5
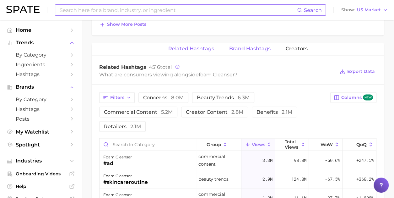
click at [232, 46] on span "Brand Hashtags" at bounding box center [249, 49] width 41 height 6
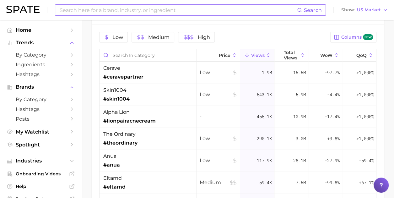
scroll to position [565, 0]
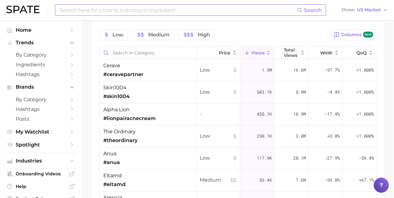
click at [114, 9] on input at bounding box center [178, 10] width 238 height 11
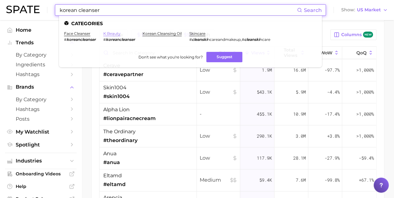
type input "korean cleanser"
click at [113, 35] on link "k beauty" at bounding box center [111, 33] width 17 height 5
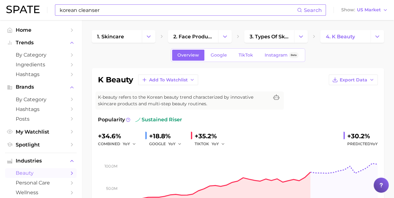
click at [111, 14] on input "korean cleanser" at bounding box center [178, 10] width 238 height 11
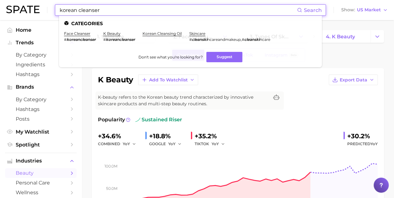
click at [155, 30] on ul "Categories face cleanser # koreancleanser k beauty # koreancleanser korean clea…" at bounding box center [190, 41] width 263 height 51
click at [156, 33] on link "korean cleansing oil" at bounding box center [161, 33] width 39 height 5
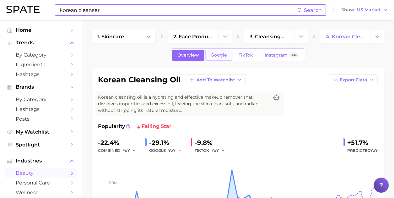
click at [217, 58] on link "Google" at bounding box center [218, 55] width 27 height 11
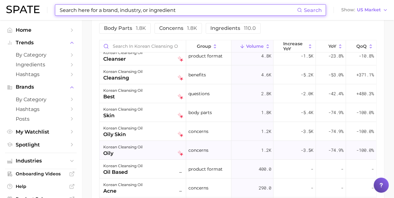
scroll to position [31, 0]
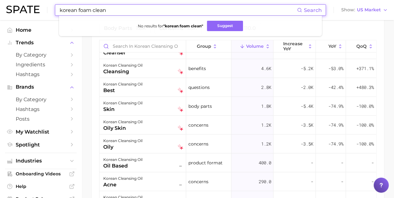
drag, startPoint x: 109, startPoint y: 10, endPoint x: 78, endPoint y: 11, distance: 31.1
click at [78, 11] on input "korean foam clean" at bounding box center [178, 10] width 238 height 11
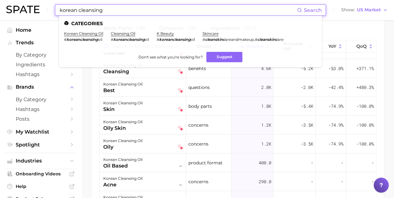
drag, startPoint x: 110, startPoint y: 11, endPoint x: 44, endPoint y: 6, distance: 66.4
click at [44, 6] on div "korean cleansing Search Categories korean cleansing oil # koreancleansing oil c…" at bounding box center [196, 10] width 381 height 20
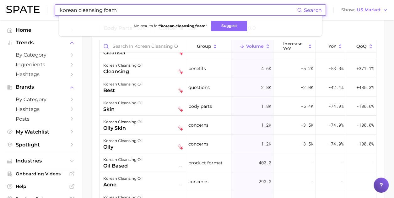
drag, startPoint x: 122, startPoint y: 10, endPoint x: 79, endPoint y: 10, distance: 43.3
click at [79, 10] on input "korean cleansing foam" at bounding box center [178, 10] width 238 height 11
type input "korean foam cleansing"
click at [38, 12] on img at bounding box center [22, 10] width 33 height 8
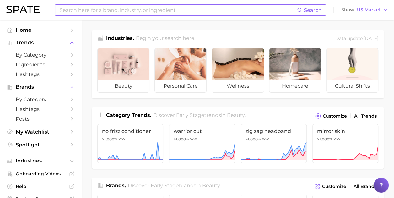
click at [87, 8] on input at bounding box center [178, 10] width 238 height 11
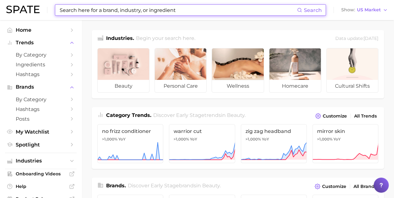
click at [103, 10] on input at bounding box center [178, 10] width 238 height 11
click at [152, 8] on input at bounding box center [178, 10] width 238 height 11
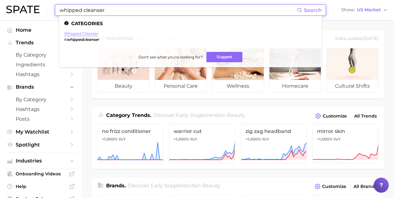
type input "whipped cleanser"
click at [83, 35] on link "whipped cleanser" at bounding box center [81, 33] width 35 height 5
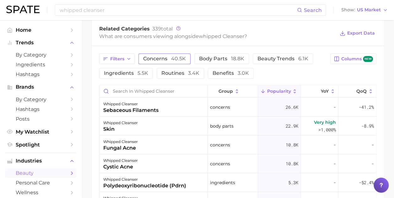
scroll to position [251, 0]
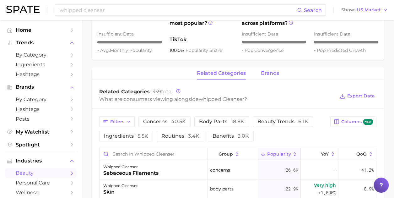
click at [276, 71] on span "brands" at bounding box center [270, 73] width 18 height 6
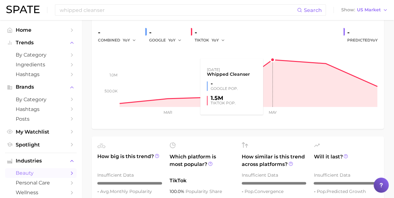
scroll to position [94, 0]
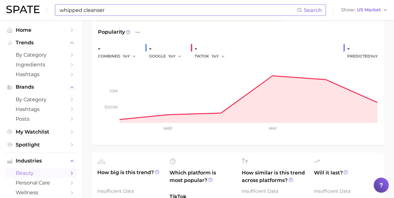
click at [137, 13] on input "whipped cleanser" at bounding box center [178, 10] width 238 height 11
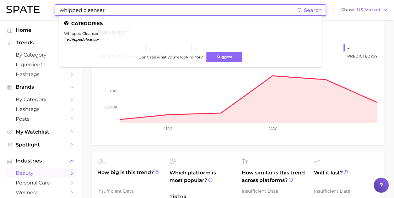
click at [137, 13] on input "whipped cleanser" at bounding box center [178, 10] width 238 height 11
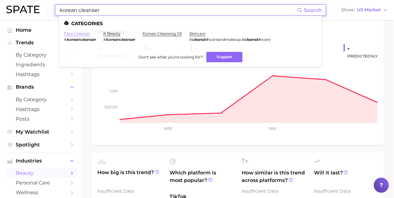
type input "korean cleanser"
click at [87, 32] on link "face cleanser" at bounding box center [77, 33] width 26 height 5
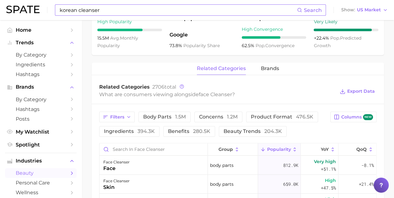
scroll to position [282, 0]
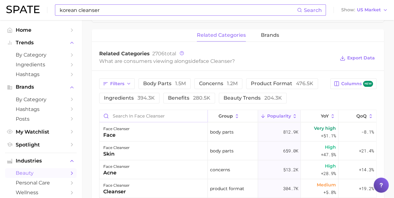
click at [133, 112] on input "Search in face cleanser" at bounding box center [153, 116] width 108 height 12
type input "[DEMOGRAPHIC_DATA]"
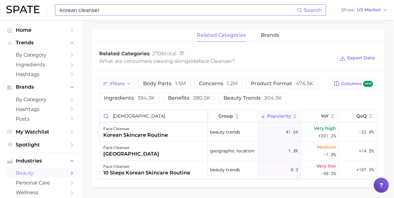
drag, startPoint x: 131, startPoint y: 114, endPoint x: 96, endPoint y: 114, distance: 35.1
click at [96, 114] on div "Filters body parts 1.5m concerns 1.2m product format 476.5k ingredients 394.3k …" at bounding box center [238, 129] width 292 height 116
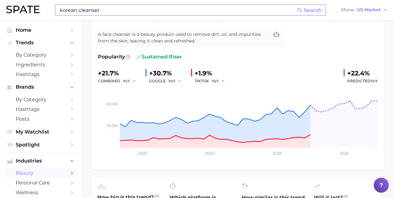
scroll to position [0, 0]
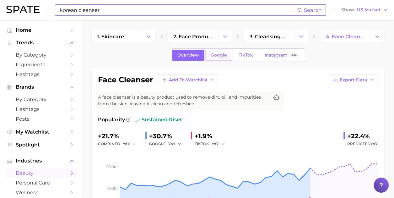
click at [217, 55] on span "Google" at bounding box center [218, 54] width 16 height 5
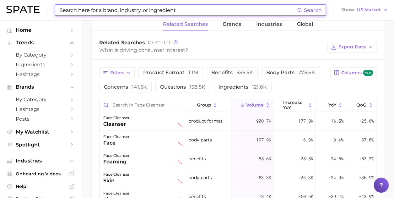
scroll to position [345, 0]
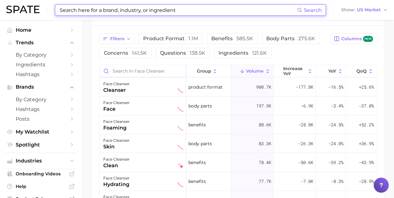
click at [145, 70] on input "Search in face cleanser" at bounding box center [142, 71] width 86 height 12
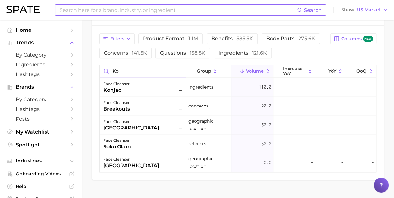
type input "k"
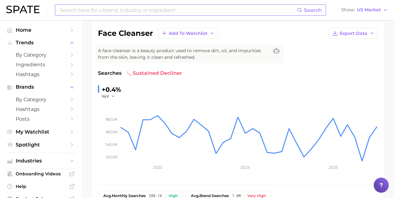
scroll to position [0, 0]
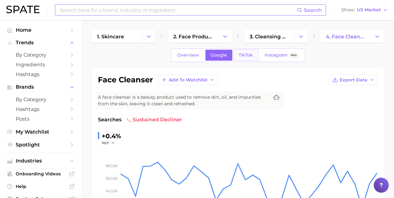
click at [247, 59] on link "TikTok" at bounding box center [245, 55] width 25 height 11
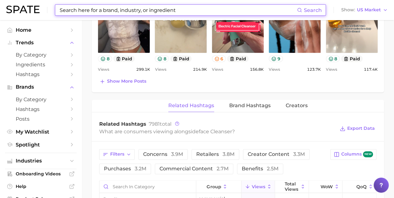
scroll to position [471, 0]
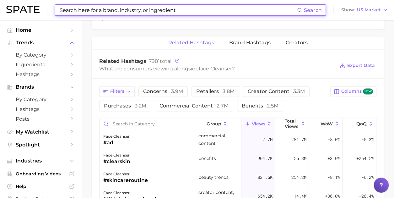
click at [136, 121] on input "Search in category" at bounding box center [147, 124] width 96 height 12
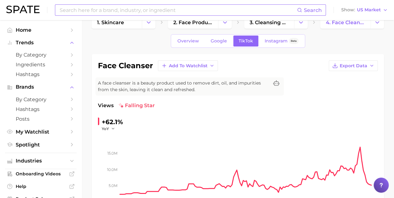
scroll to position [0, 0]
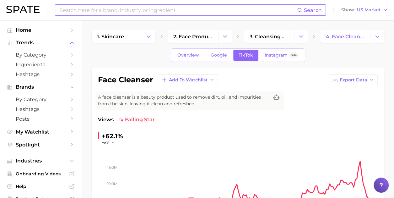
type input "kore"
click at [212, 11] on input at bounding box center [178, 10] width 238 height 11
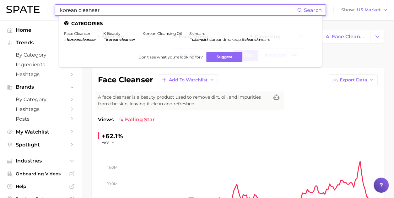
type input "korean cleanser"
click at [109, 36] on li "k beauty # koreancleanser" at bounding box center [119, 36] width 32 height 11
click at [110, 36] on li "k beauty # koreancleanser" at bounding box center [119, 36] width 32 height 11
click at [110, 33] on link "k beauty" at bounding box center [111, 33] width 17 height 5
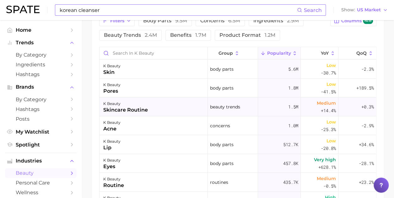
scroll to position [314, 0]
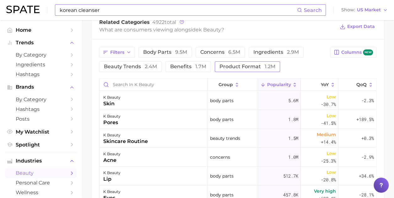
click at [232, 64] on span "product format 1.2m" at bounding box center [247, 66] width 56 height 5
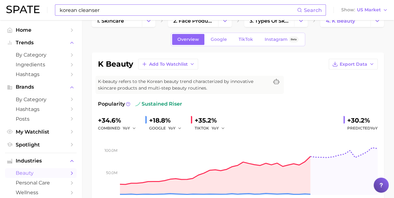
scroll to position [0, 0]
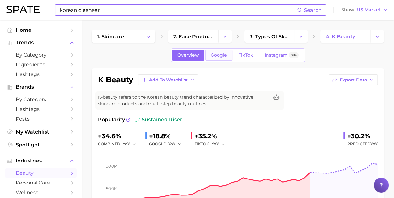
click at [216, 53] on span "Google" at bounding box center [218, 54] width 16 height 5
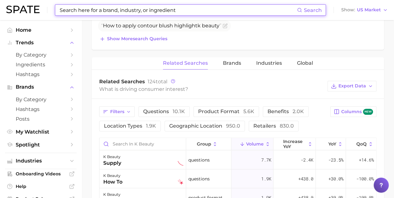
scroll to position [282, 0]
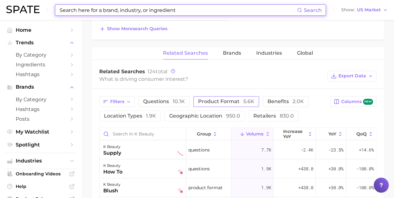
click at [250, 101] on span "5.6k" at bounding box center [248, 101] width 11 height 6
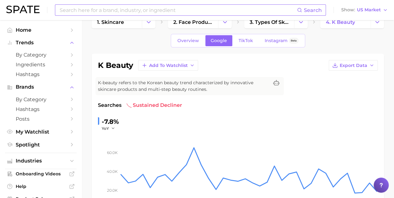
scroll to position [0, 0]
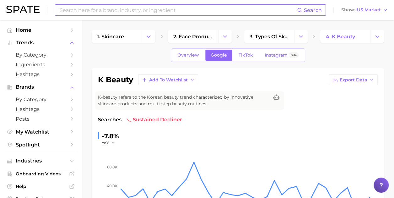
click at [144, 13] on input at bounding box center [178, 10] width 238 height 11
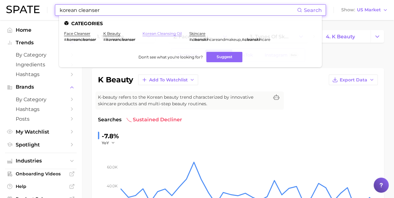
type input "korean cleanser"
click at [175, 35] on link "korean cleansing oil" at bounding box center [161, 33] width 39 height 5
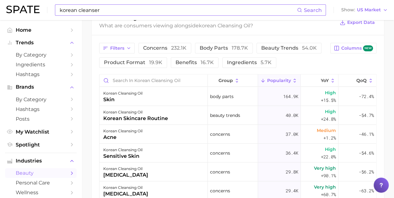
scroll to position [327, 0]
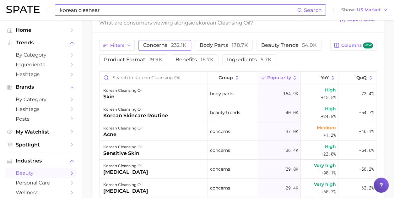
click at [162, 49] on button "concerns 232.1k" at bounding box center [164, 45] width 53 height 11
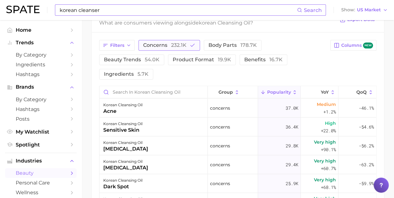
click at [162, 49] on button "concerns 232.1k" at bounding box center [168, 45] width 61 height 11
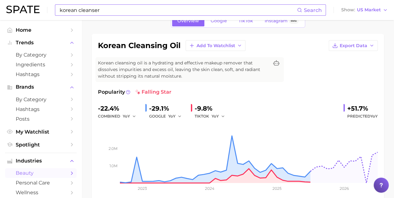
scroll to position [0, 0]
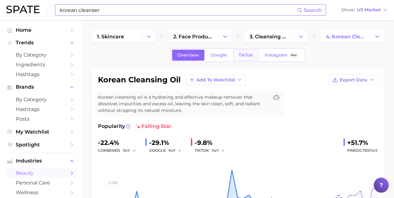
click at [244, 57] on span "TikTok" at bounding box center [245, 54] width 14 height 5
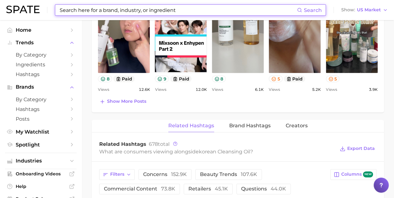
scroll to position [396, 0]
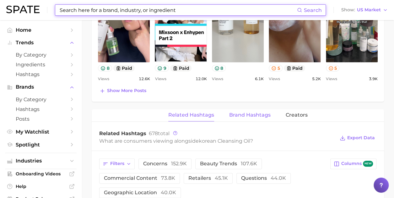
click at [253, 114] on span "Brand Hashtags" at bounding box center [249, 115] width 41 height 6
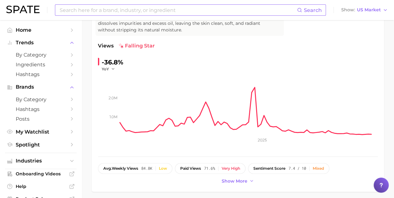
scroll to position [56, 0]
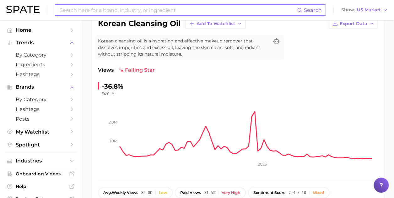
click at [139, 5] on input at bounding box center [178, 10] width 238 height 11
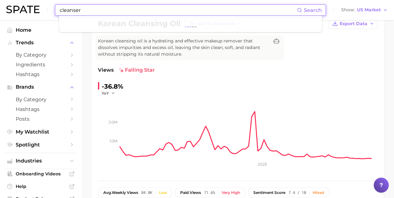
type input "cleanser"
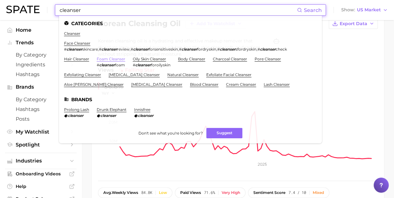
click at [115, 59] on link "foam cleanser" at bounding box center [111, 58] width 29 height 5
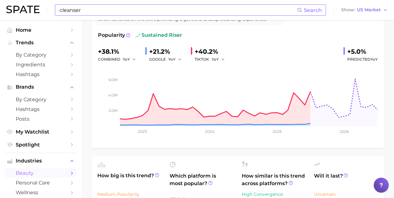
scroll to position [8, 0]
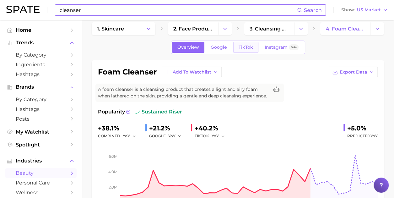
click at [251, 48] on span "TikTok" at bounding box center [245, 47] width 14 height 5
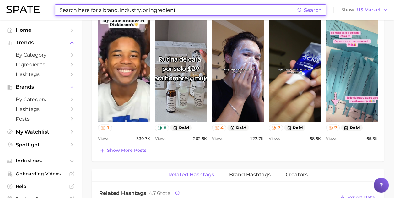
scroll to position [370, 0]
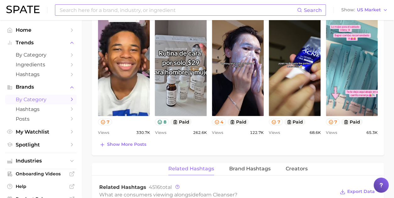
click at [29, 101] on span "by Category" at bounding box center [41, 99] width 50 height 6
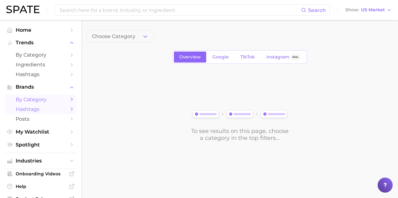
click at [46, 107] on span "Hashtags" at bounding box center [41, 109] width 50 height 6
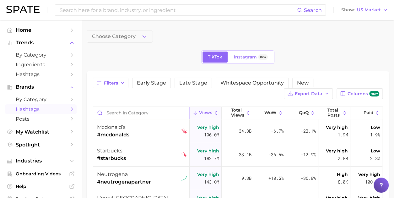
click at [141, 113] on input "Search in category" at bounding box center [141, 113] width 96 height 12
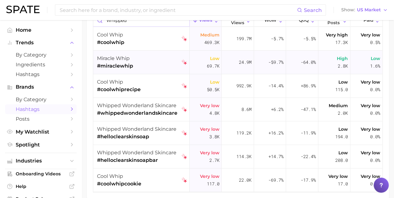
scroll to position [124, 0]
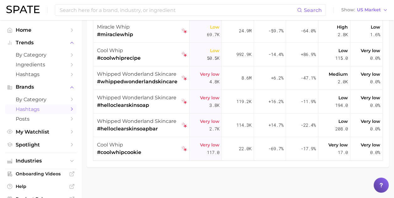
type input "whipped"
click at [42, 96] on link "by Category" at bounding box center [41, 99] width 72 height 10
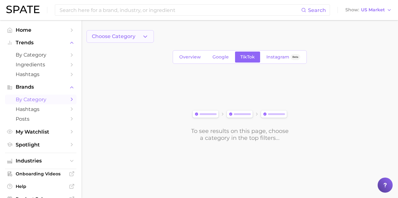
click at [130, 36] on span "Choose Category" at bounding box center [114, 37] width 44 height 6
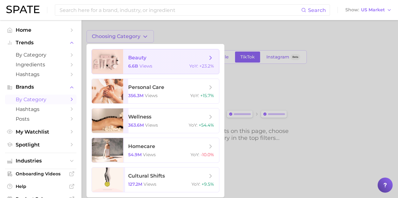
click at [164, 68] on div "6.6b views YoY : +23.2%" at bounding box center [171, 66] width 86 height 6
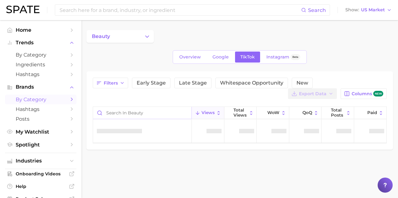
click at [129, 111] on input "Search in beauty" at bounding box center [142, 113] width 99 height 12
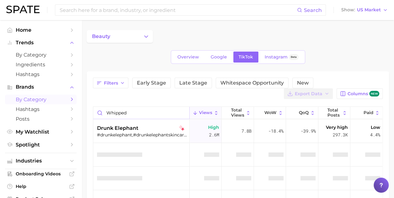
type input "whipped"
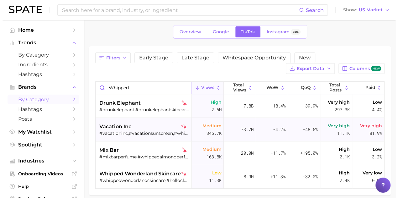
scroll to position [53, 0]
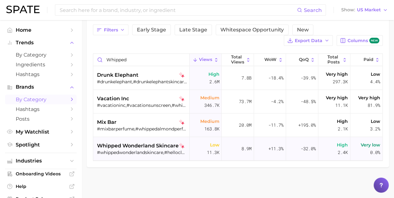
click at [109, 148] on span "whipped wonderland skincare" at bounding box center [138, 146] width 82 height 8
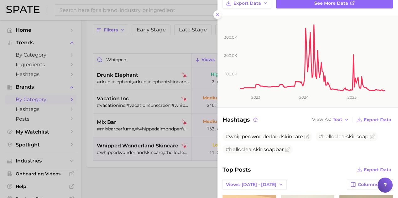
scroll to position [0, 0]
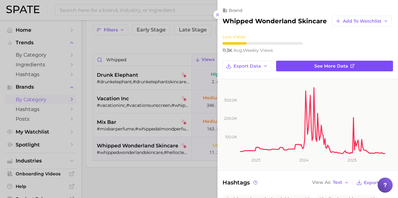
click at [335, 69] on span "See more data" at bounding box center [332, 65] width 34 height 5
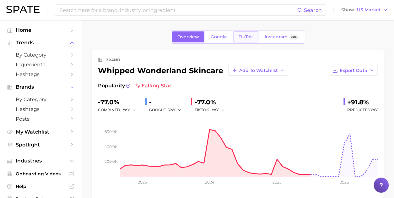
click at [237, 34] on link "TikTok" at bounding box center [245, 36] width 25 height 11
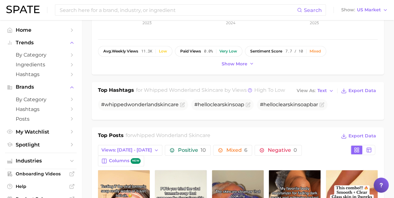
scroll to position [282, 0]
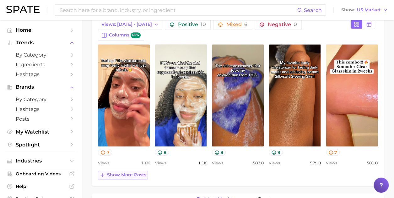
click at [127, 172] on span "Show more posts" at bounding box center [126, 174] width 39 height 5
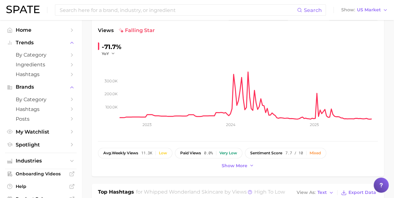
scroll to position [0, 0]
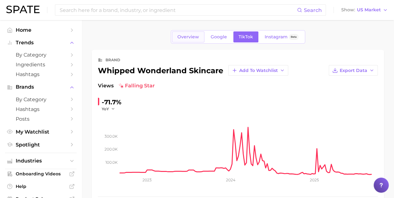
click at [188, 37] on span "Overview" at bounding box center [188, 36] width 22 height 5
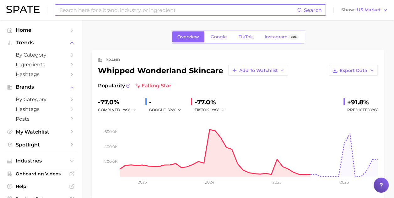
click at [121, 10] on input at bounding box center [178, 10] width 238 height 11
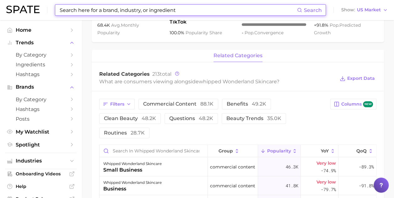
click at [107, 11] on input at bounding box center [178, 10] width 238 height 11
